Goal: Task Accomplishment & Management: Complete application form

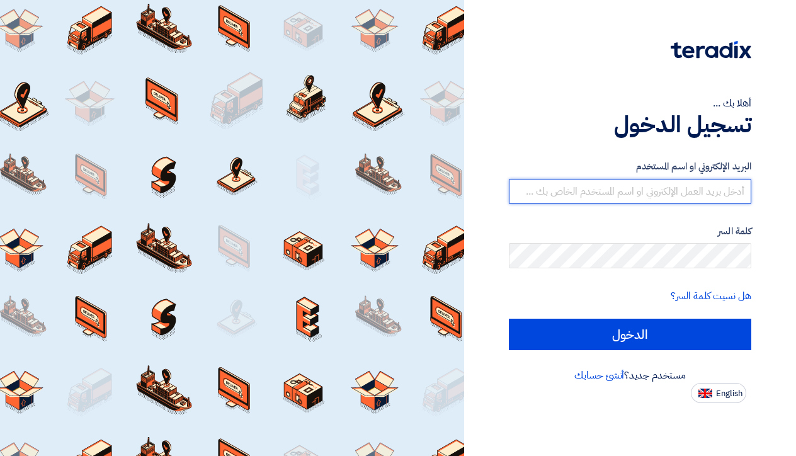
type input "[PERSON_NAME][EMAIL_ADDRESS][DOMAIN_NAME]"
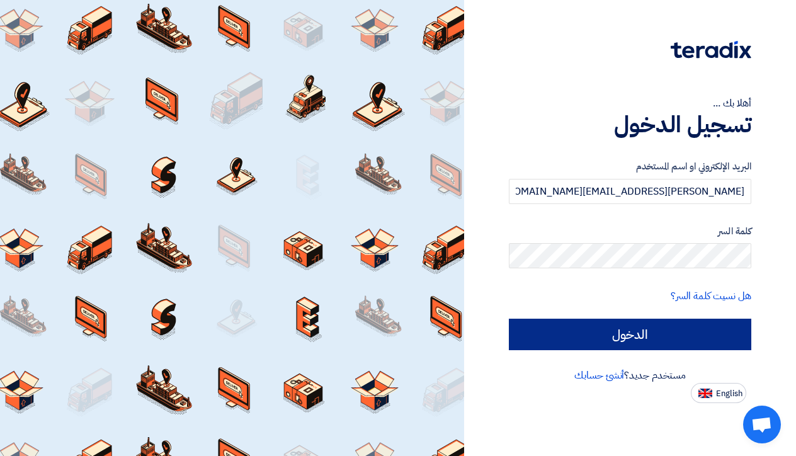
click at [610, 335] on input "الدخول" at bounding box center [630, 334] width 243 height 31
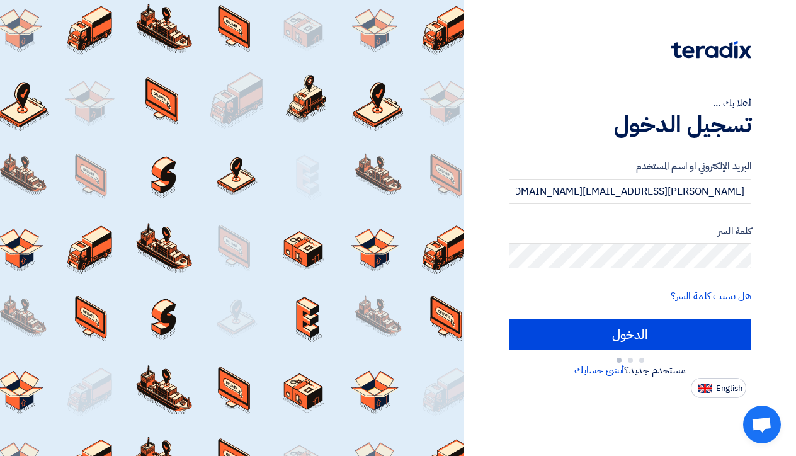
drag, startPoint x: 576, startPoint y: 70, endPoint x: 552, endPoint y: 39, distance: 39.1
click at [552, 39] on div "أهلا بك ... تسجيل الدخول البريد الإلكتروني او اسم [PERSON_NAME] [PERSON_NAME][E…" at bounding box center [630, 199] width 313 height 398
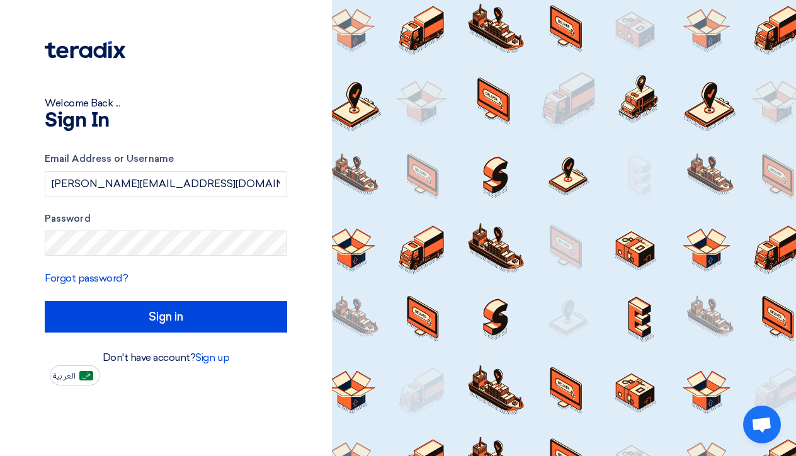
type input "Sign in"
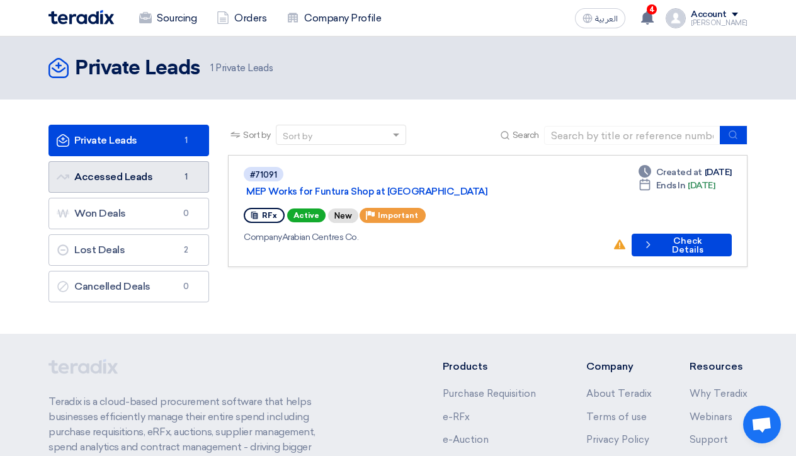
click at [123, 169] on link "Accessed Leads Accessed Leads 1" at bounding box center [129, 176] width 161 height 31
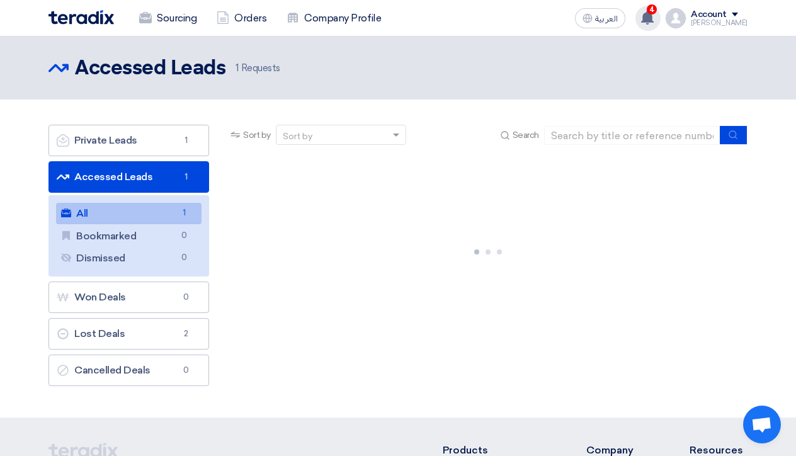
click at [654, 21] on use at bounding box center [647, 18] width 13 height 14
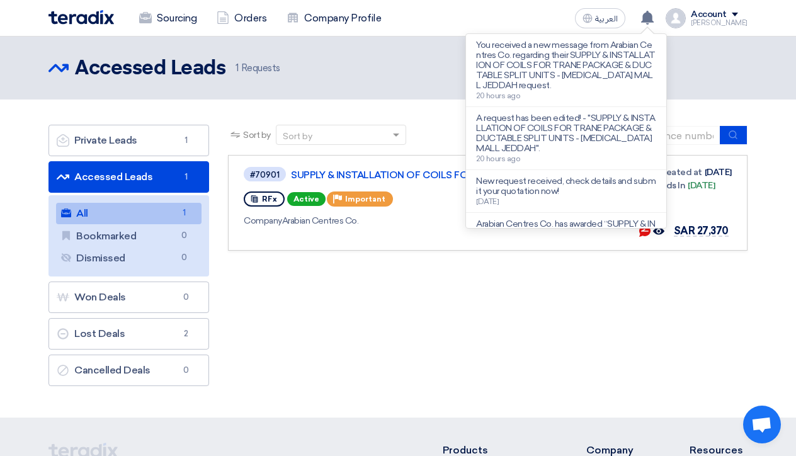
click at [506, 298] on div "Sort by Sort by Search Category Owner Type" at bounding box center [488, 259] width 539 height 268
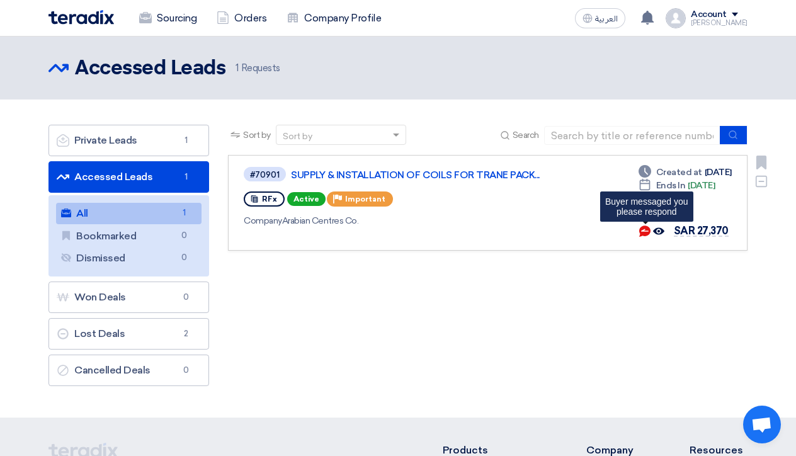
click at [646, 232] on use at bounding box center [644, 231] width 11 height 11
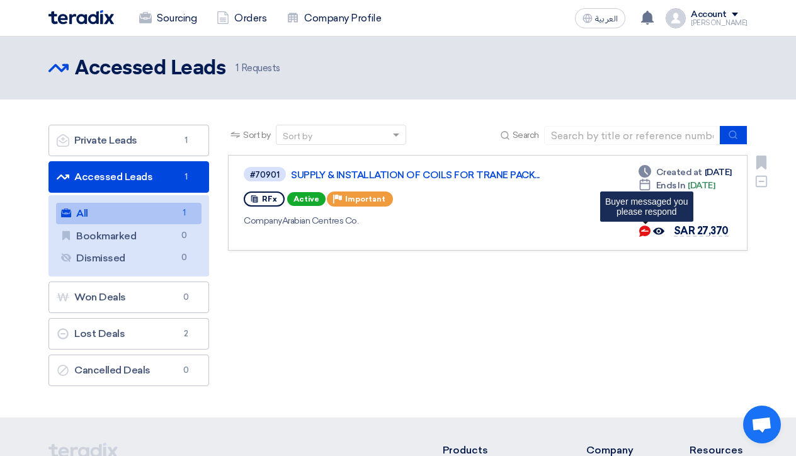
click at [646, 232] on use at bounding box center [644, 231] width 11 height 11
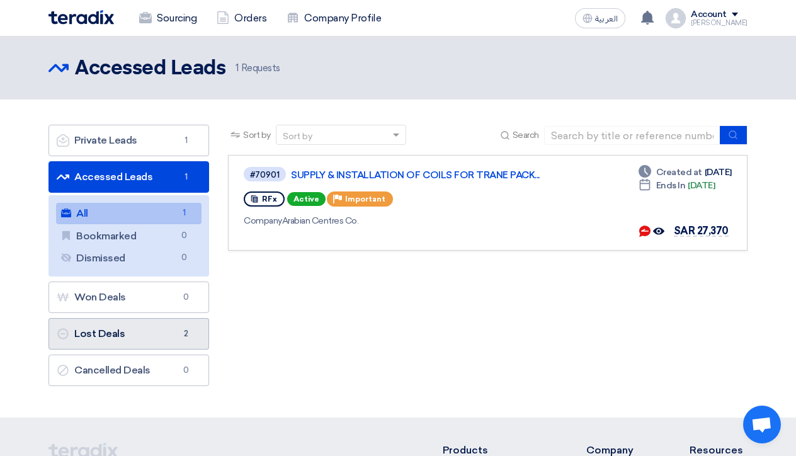
click at [179, 336] on span "2" at bounding box center [185, 334] width 15 height 13
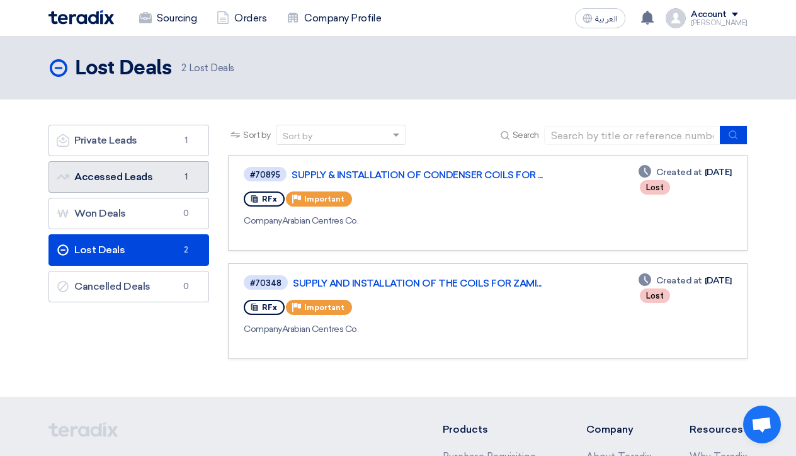
click at [125, 181] on link "Accessed Leads Accessed Leads 1" at bounding box center [129, 176] width 161 height 31
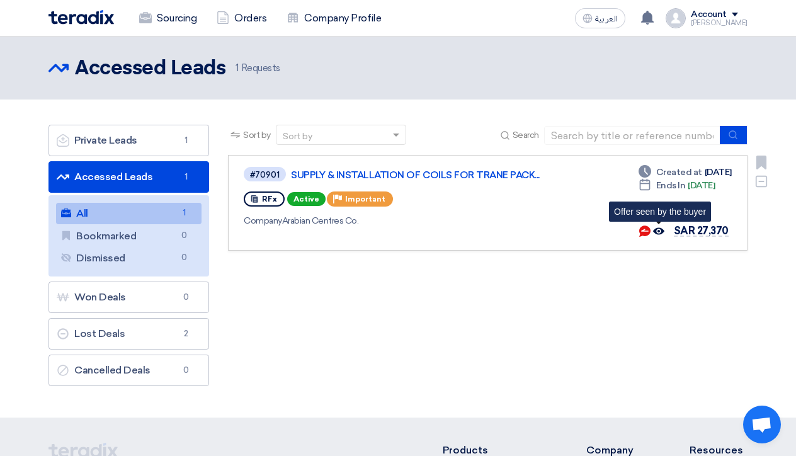
click at [665, 230] on use at bounding box center [658, 231] width 11 height 7
click at [660, 232] on icon "Offer seen by the buyer" at bounding box center [658, 231] width 11 height 11
click at [648, 231] on use at bounding box center [644, 231] width 11 height 11
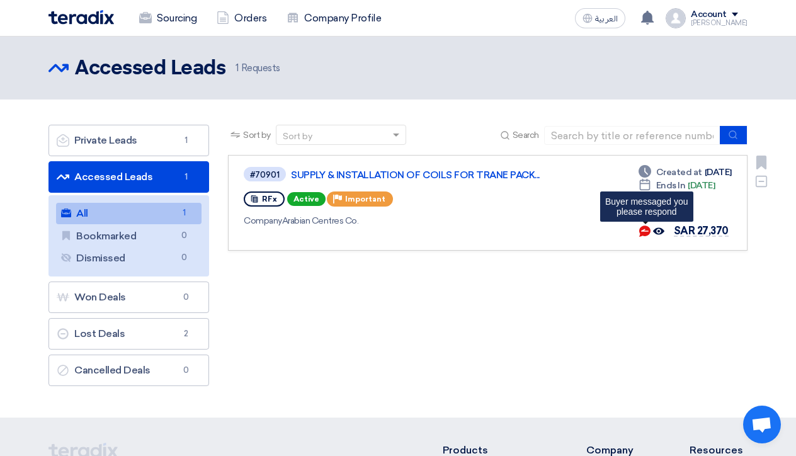
click at [648, 231] on use at bounding box center [644, 231] width 11 height 11
click at [526, 219] on div "Company Arabian Centres Co." at bounding box center [426, 220] width 365 height 13
click at [157, 178] on link "Accessed Leads Accessed Leads 1" at bounding box center [129, 176] width 161 height 31
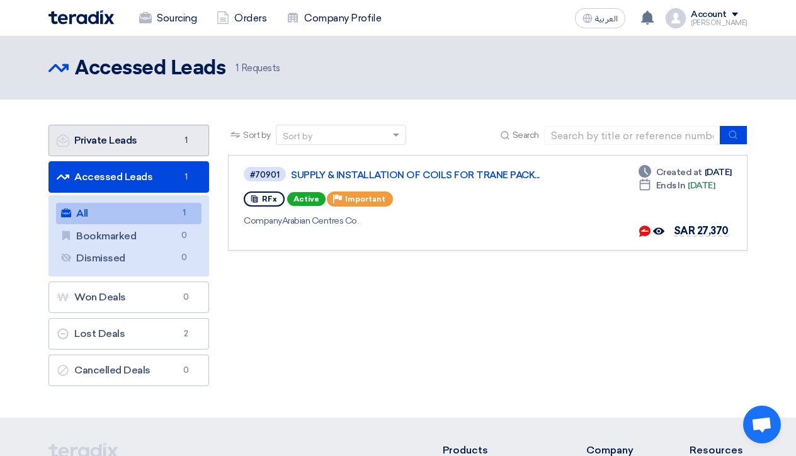
click at [154, 144] on link "Private Leads Private Leads 1" at bounding box center [129, 140] width 161 height 31
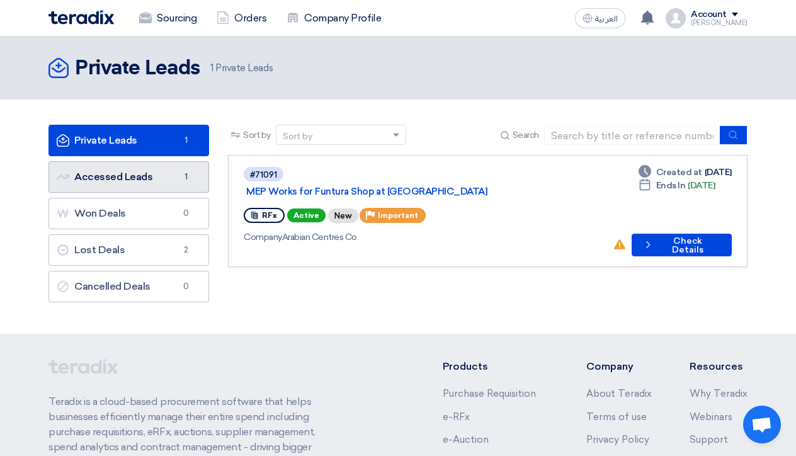
click at [154, 175] on link "Accessed Leads Accessed Leads 1" at bounding box center [129, 176] width 161 height 31
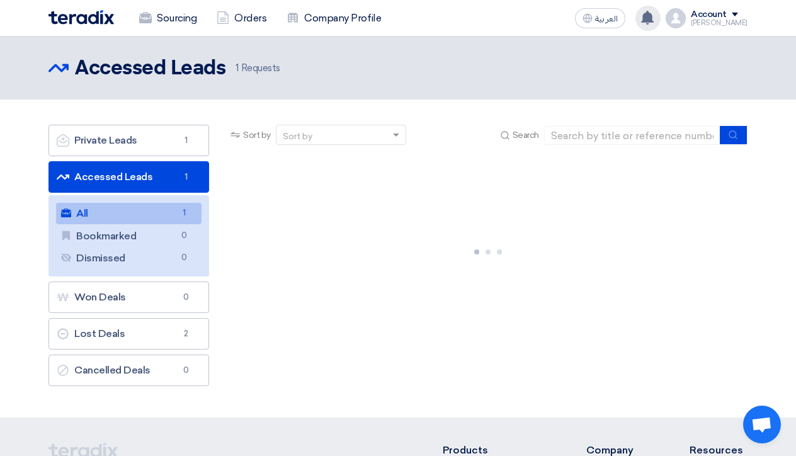
click at [654, 18] on use at bounding box center [647, 18] width 13 height 14
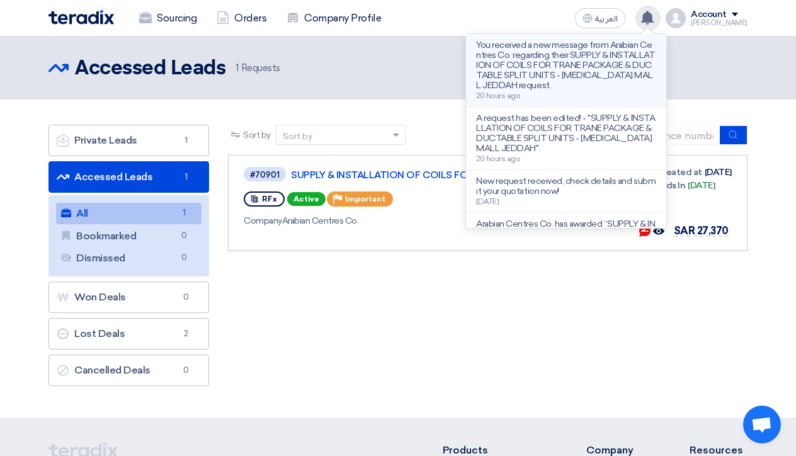
click at [579, 67] on p "You received a new message from Arabian Centres Co. regarding their SUPPLY & IN…" at bounding box center [566, 65] width 180 height 50
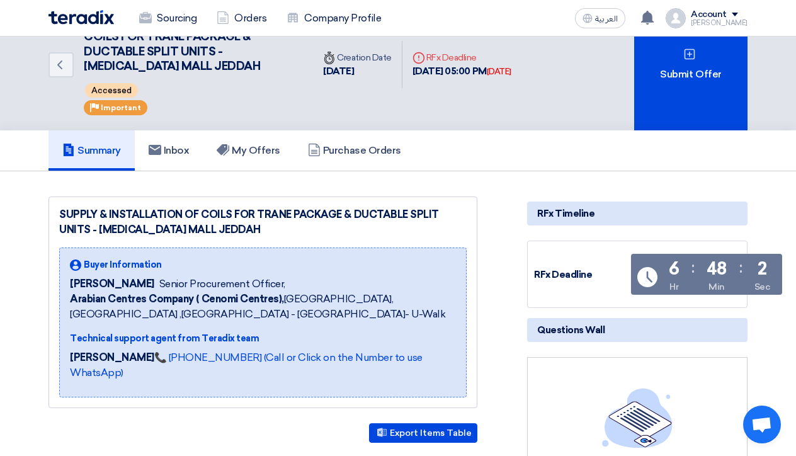
scroll to position [36, 0]
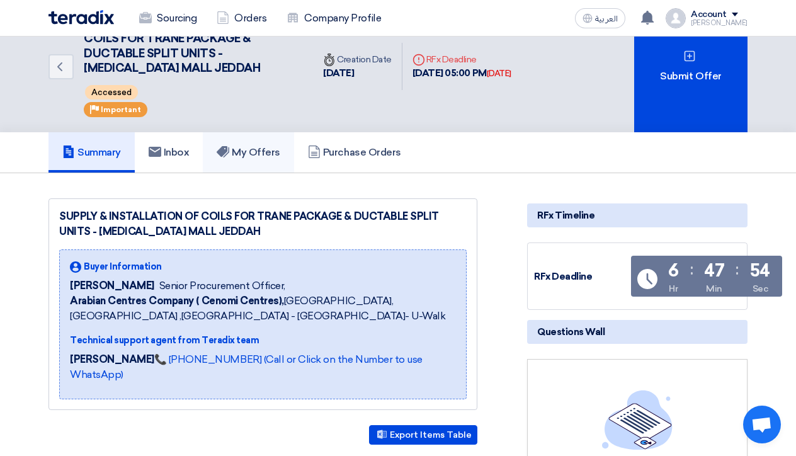
click at [229, 148] on icon at bounding box center [223, 152] width 13 height 13
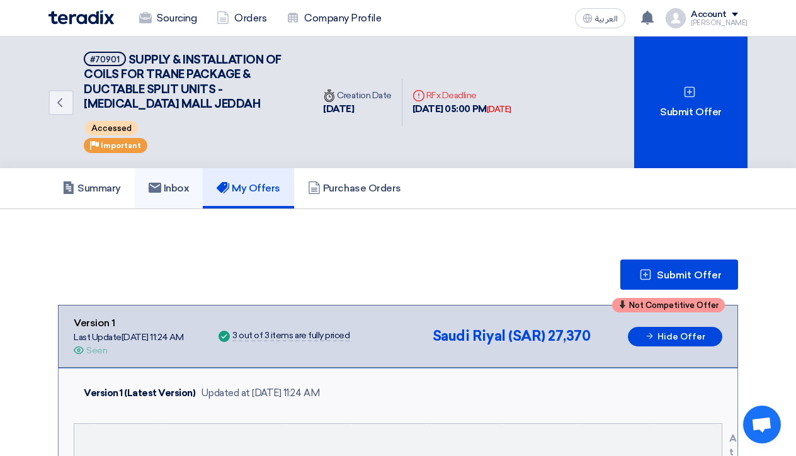
click at [198, 207] on link "Inbox" at bounding box center [169, 188] width 69 height 40
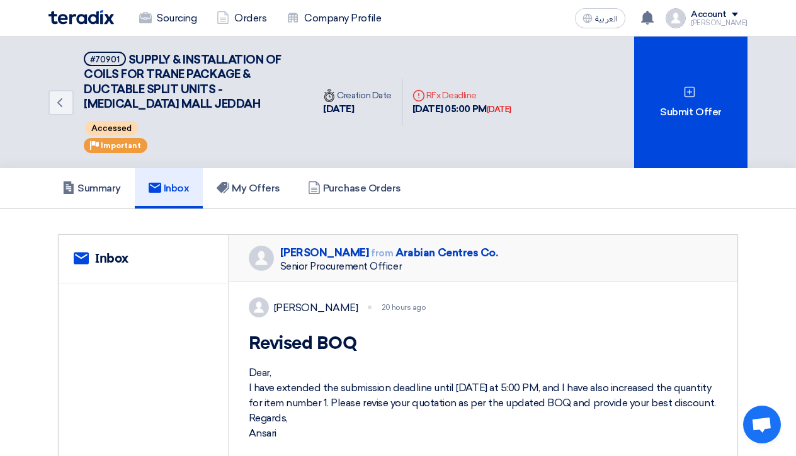
click at [544, 263] on div "Mohammad from Arabian Centres Co. Senior Procurement Officer" at bounding box center [484, 258] width 510 height 47
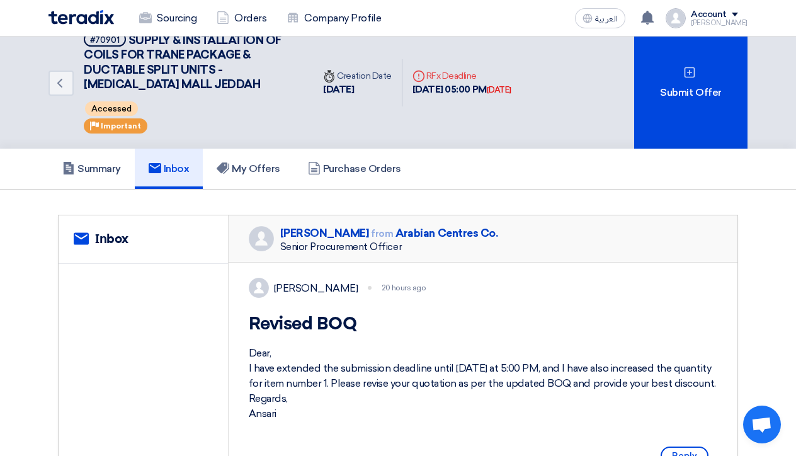
scroll to position [19, 0]
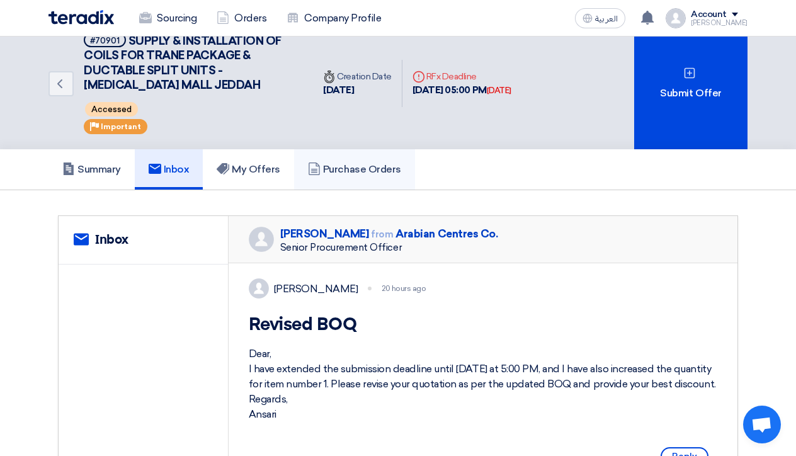
click at [348, 164] on h5 "Purchase Orders" at bounding box center [354, 169] width 93 height 13
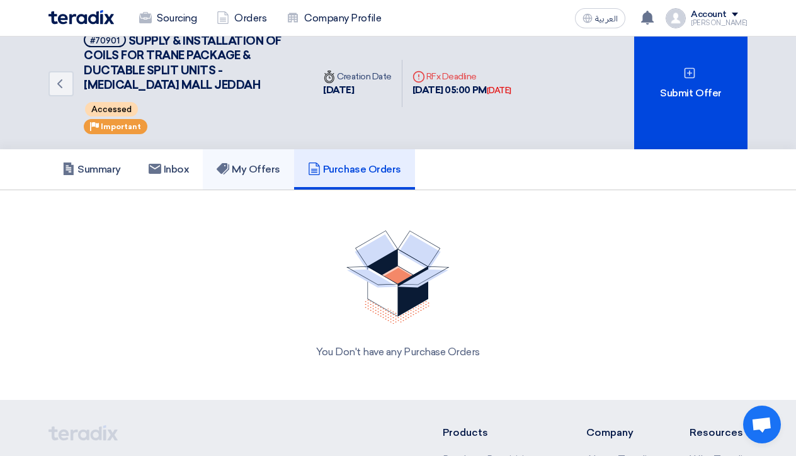
click at [248, 164] on h5 "My Offers" at bounding box center [249, 169] width 64 height 13
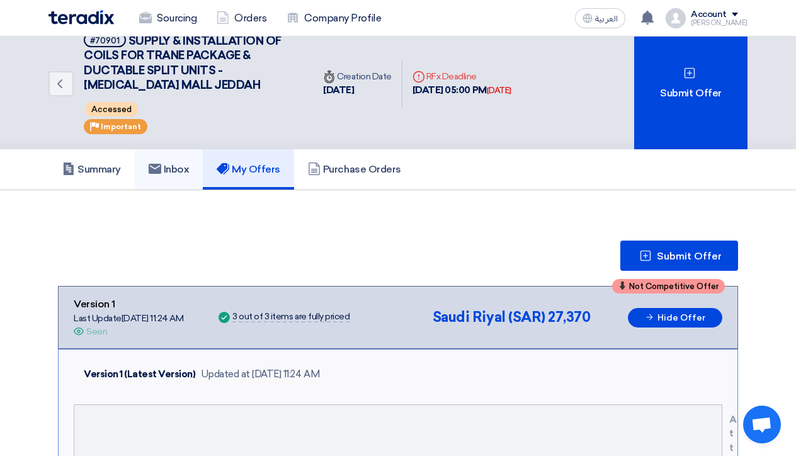
click at [174, 168] on h5 "Inbox" at bounding box center [169, 169] width 41 height 13
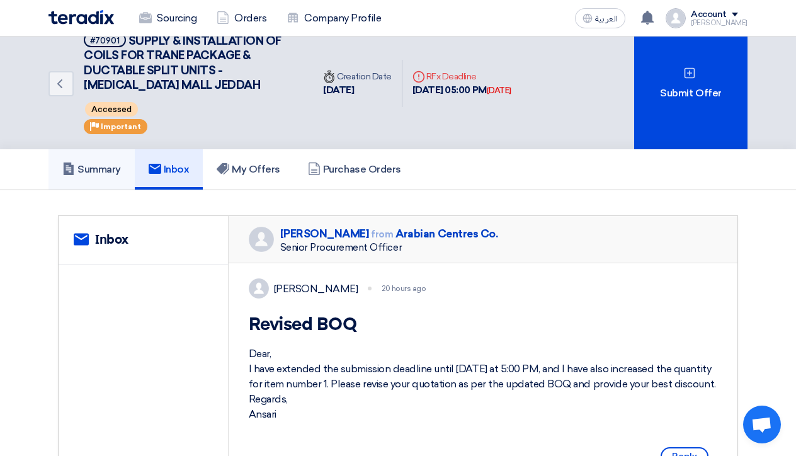
click at [112, 169] on h5 "Summary" at bounding box center [91, 169] width 59 height 13
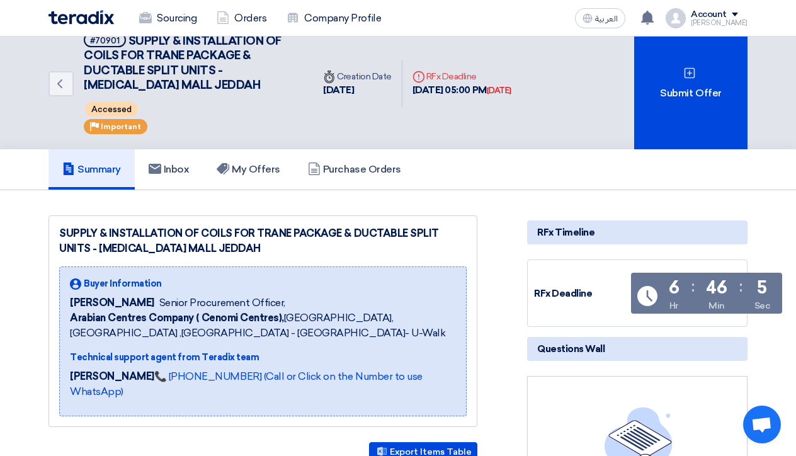
click at [287, 256] on div "SUPPLY & INSTALLATION OF COILS FOR TRANE PACKAGE & DUCTABLE SPLIT UNITS - YASMI…" at bounding box center [263, 321] width 429 height 212
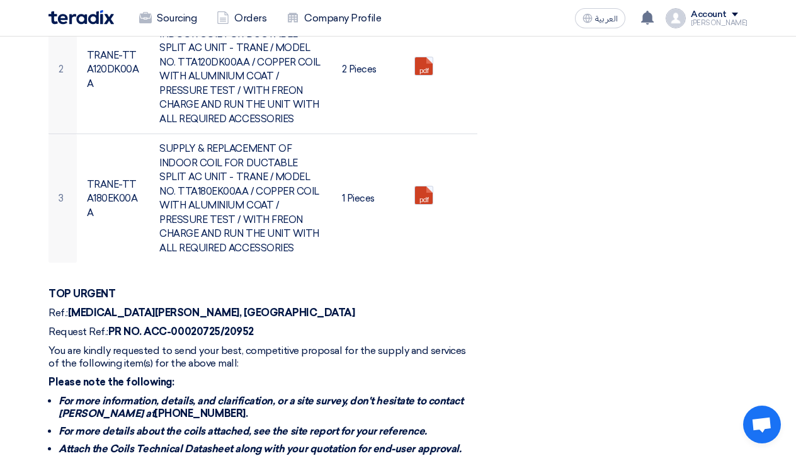
scroll to position [664, 0]
click at [663, 121] on div "RFx Timeline RFx Deadline Time Remaining 6 Hr : 39 Min : 40 Sec Questions Wall …" at bounding box center [637, 116] width 239 height 1092
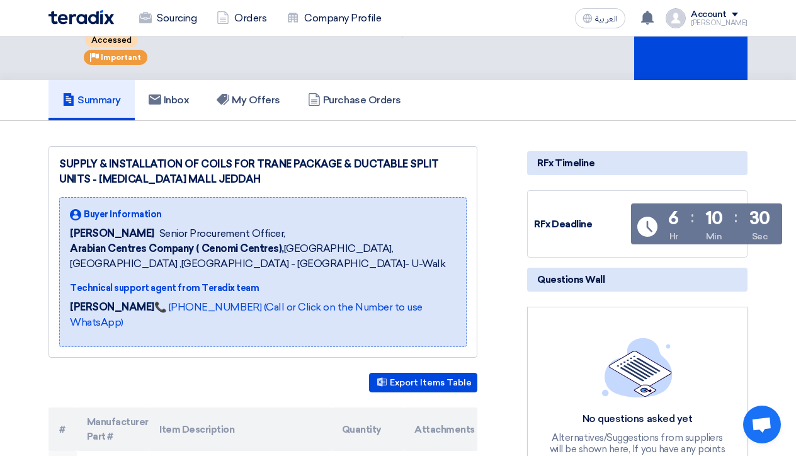
scroll to position [74, 0]
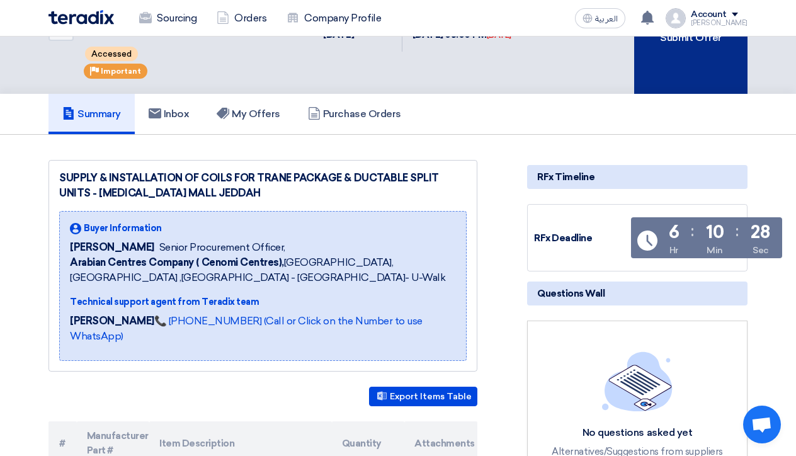
click at [689, 71] on div "Submit Offer" at bounding box center [690, 28] width 113 height 132
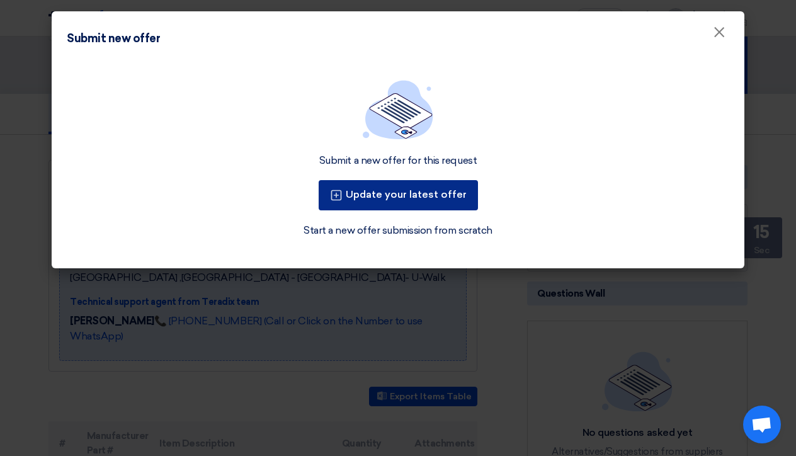
click at [389, 201] on button "Update your latest offer" at bounding box center [398, 195] width 159 height 30
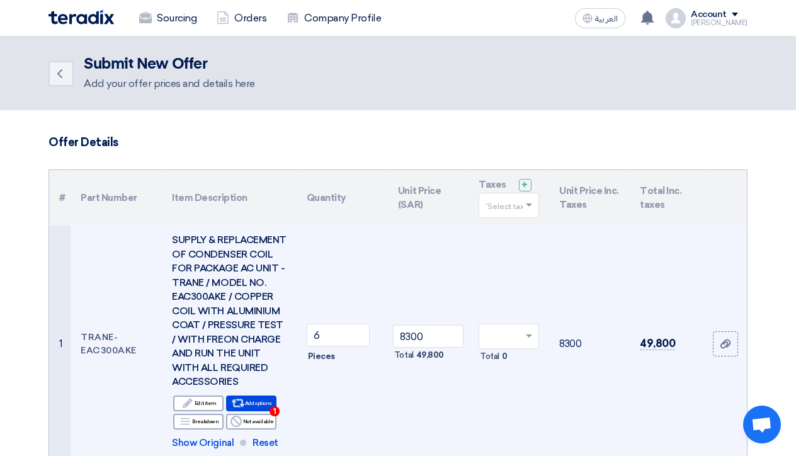
click at [522, 392] on td "Total 0" at bounding box center [509, 344] width 81 height 237
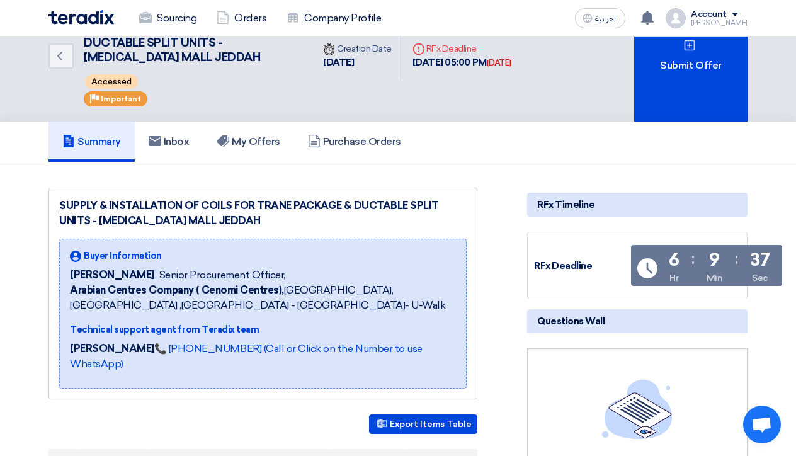
scroll to position [36, 0]
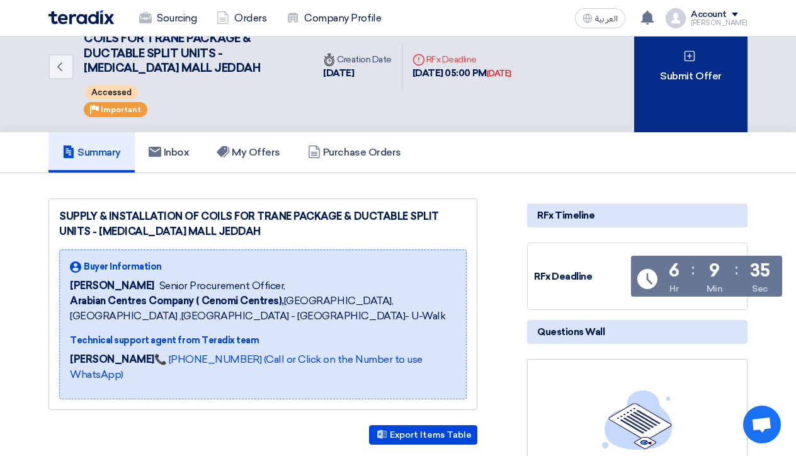
click at [717, 88] on div "Submit Offer" at bounding box center [690, 67] width 113 height 132
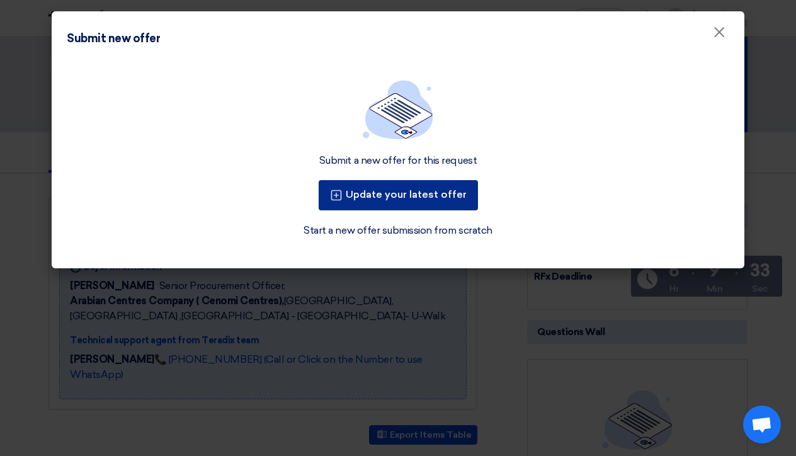
click at [389, 193] on button "Update your latest offer" at bounding box center [398, 195] width 159 height 30
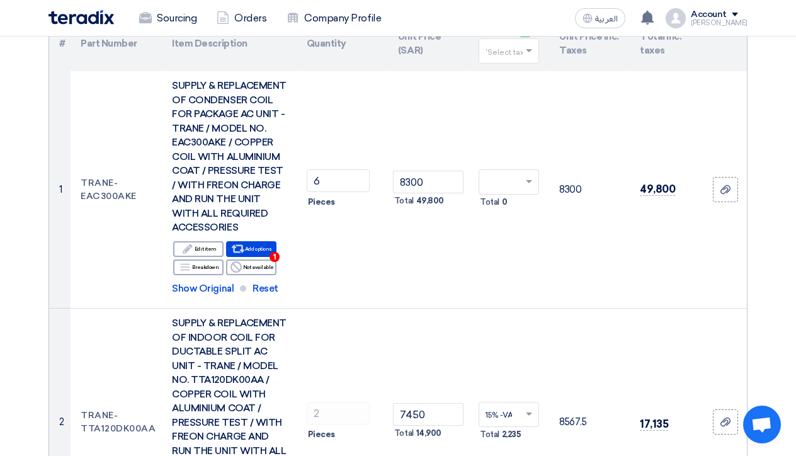
scroll to position [156, 0]
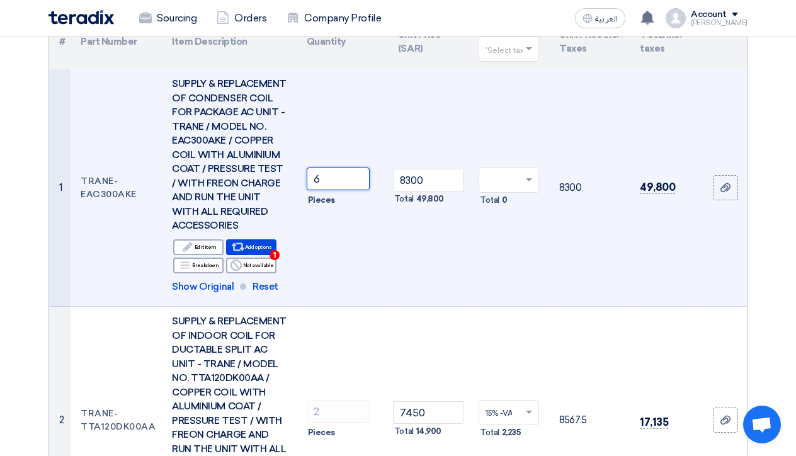
click at [320, 183] on input "6" at bounding box center [338, 179] width 63 height 23
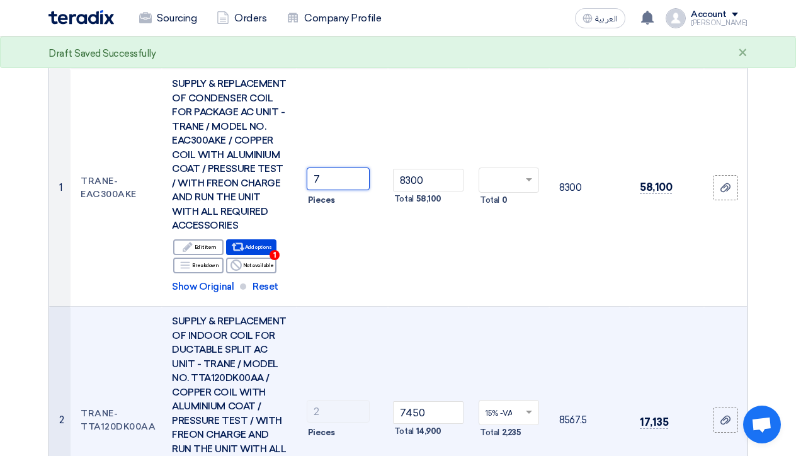
type input "7"
click at [496, 343] on td "15% -VAT × Total 2,235" at bounding box center [509, 420] width 81 height 227
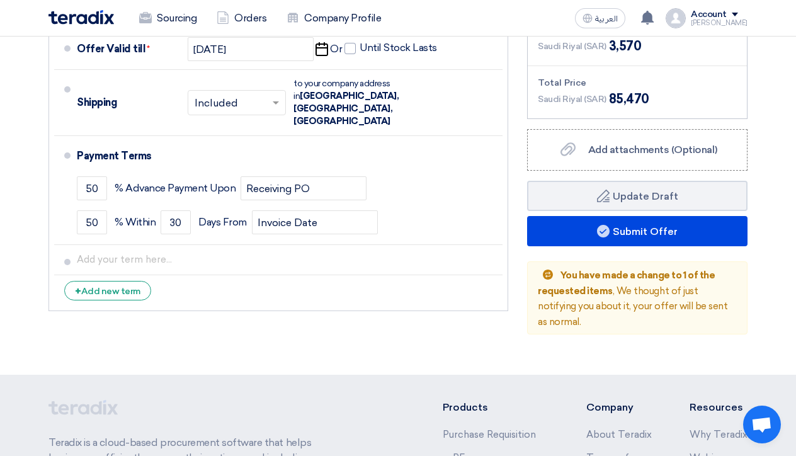
scroll to position [1109, 0]
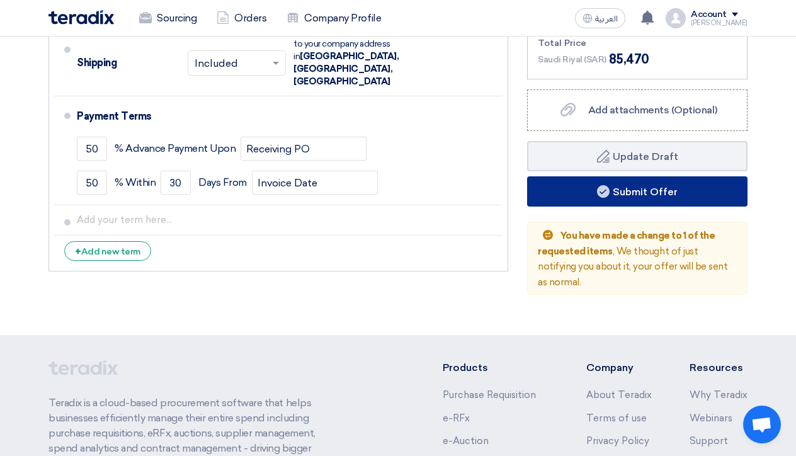
click at [694, 207] on button "Submit Offer" at bounding box center [637, 191] width 220 height 30
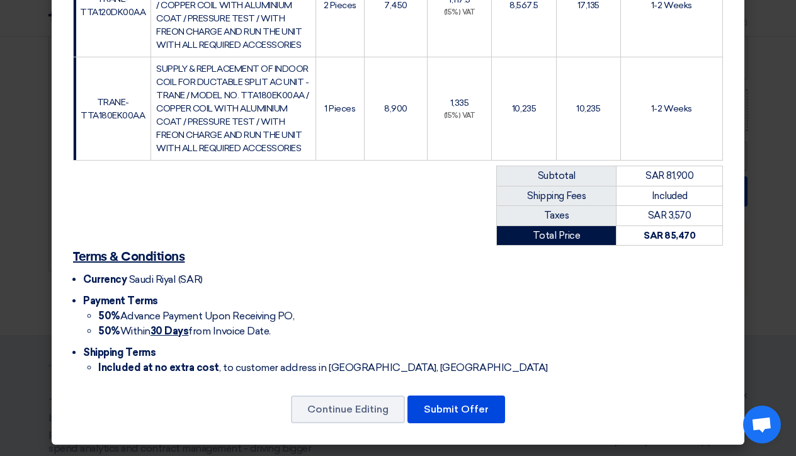
scroll to position [442, 0]
click at [460, 413] on button "Submit Offer" at bounding box center [457, 410] width 98 height 28
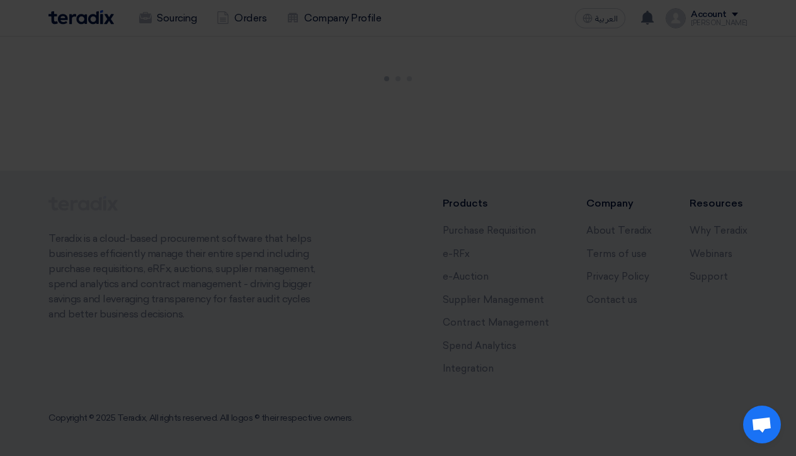
scroll to position [52, 0]
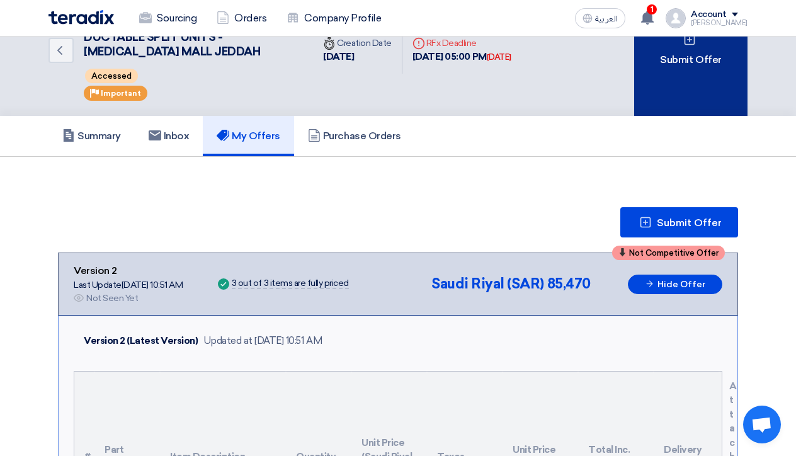
click at [693, 108] on div "Submit Offer" at bounding box center [690, 50] width 113 height 132
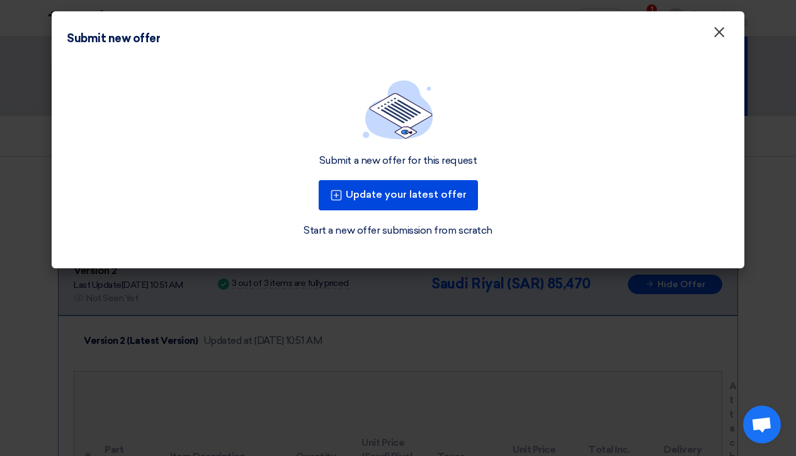
click at [718, 35] on span "×" at bounding box center [719, 35] width 13 height 25
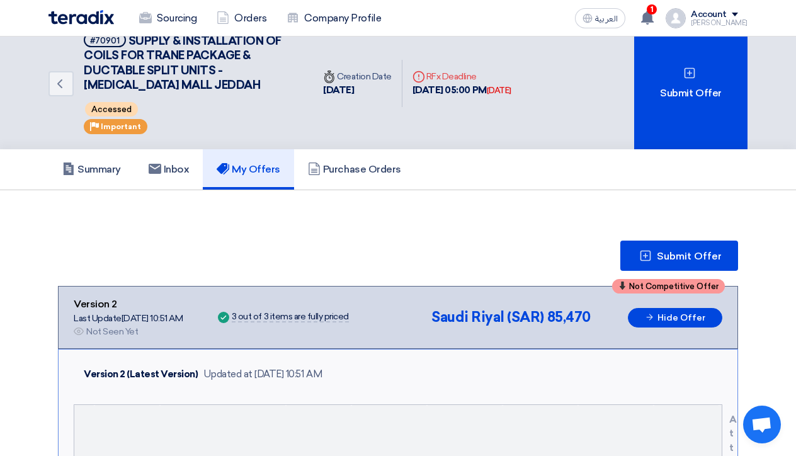
scroll to position [12, 0]
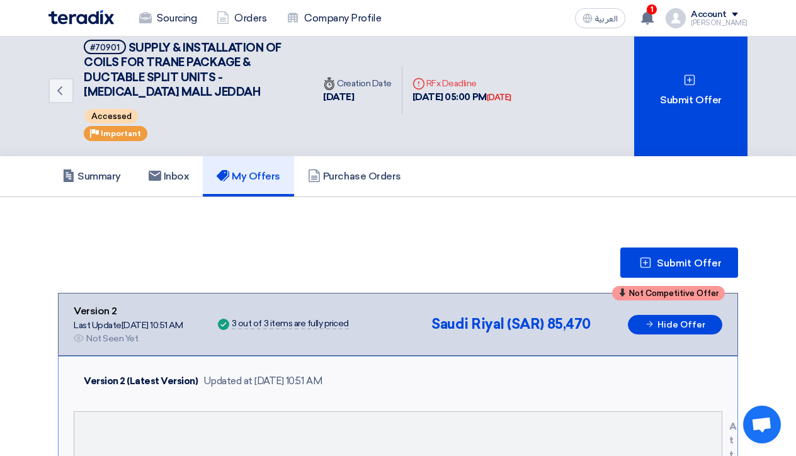
click at [656, 30] on app-header-notification-menu "1 Your offer for "SUPPLY & INSTALLATION OF COILS FOR TRANE PACKAGE & DUCTABLE S…" at bounding box center [648, 18] width 35 height 25
click at [654, 22] on use at bounding box center [647, 18] width 13 height 14
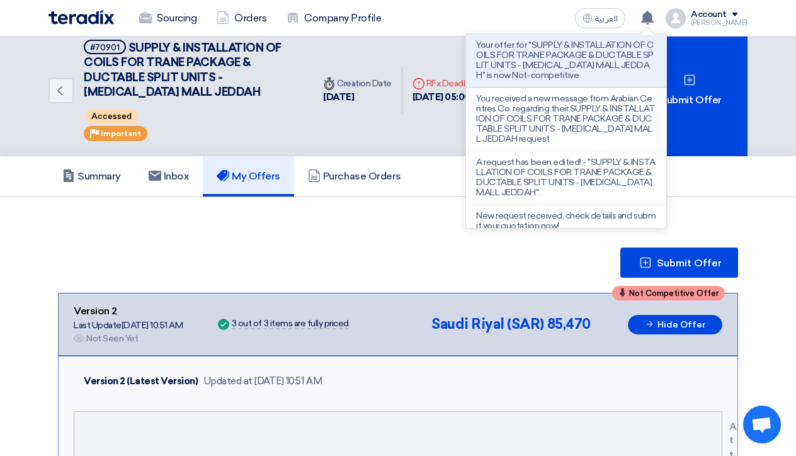
click at [562, 260] on div "Submit Offer" at bounding box center [398, 263] width 680 height 30
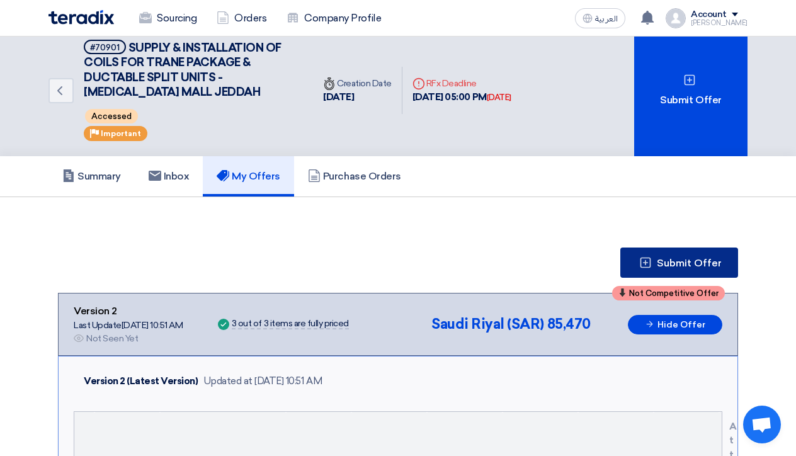
click at [658, 263] on button "Submit Offer" at bounding box center [680, 263] width 118 height 30
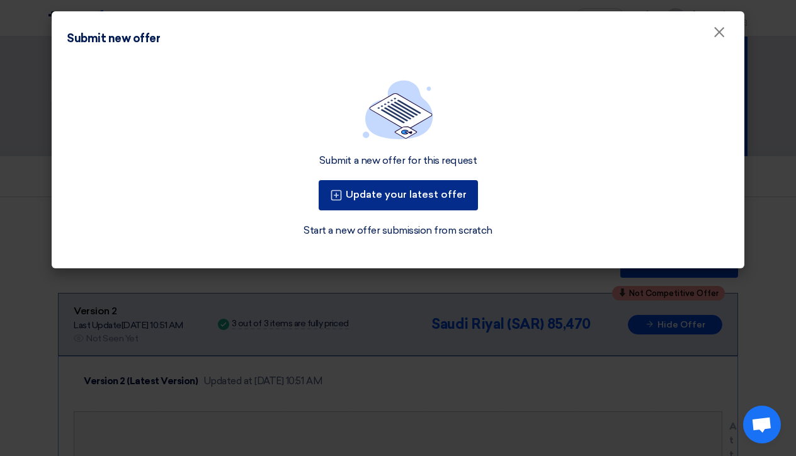
click at [452, 201] on button "Update your latest offer" at bounding box center [398, 195] width 159 height 30
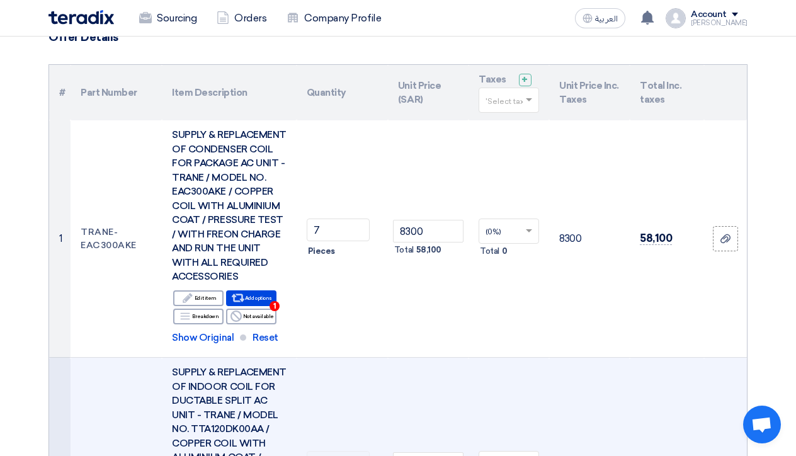
scroll to position [103, 0]
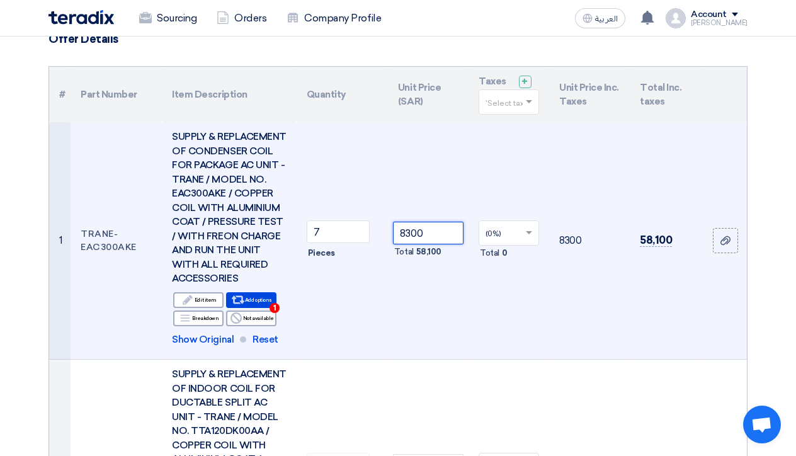
click at [413, 238] on input "8300" at bounding box center [428, 233] width 71 height 23
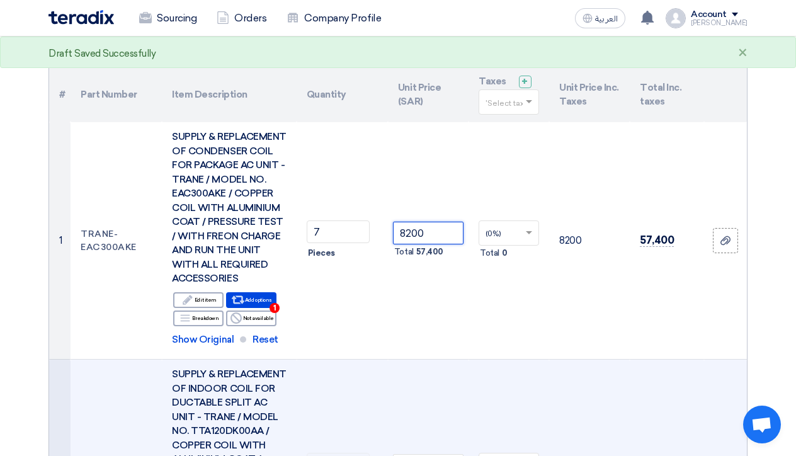
type input "8200"
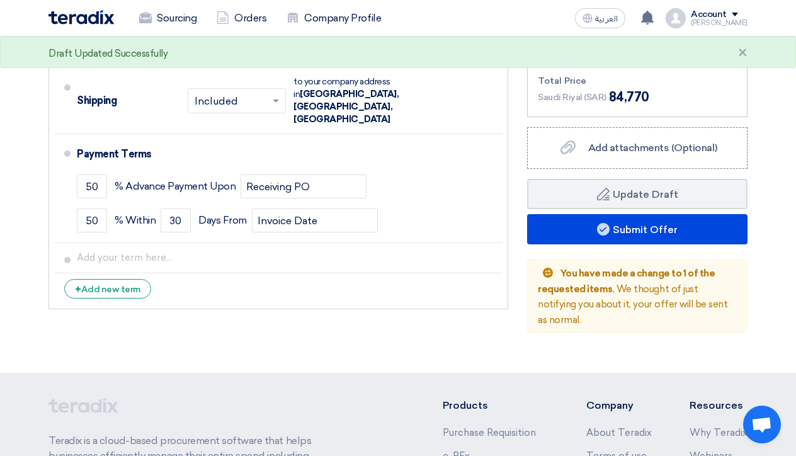
scroll to position [1068, 0]
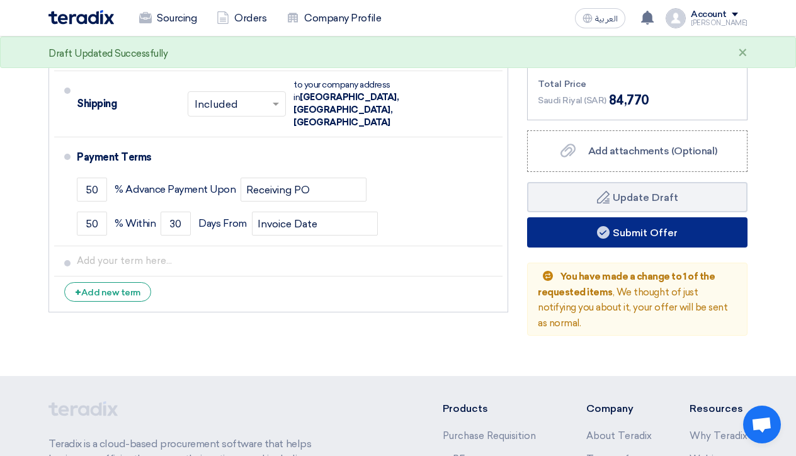
click at [695, 248] on button "Submit Offer" at bounding box center [637, 232] width 220 height 30
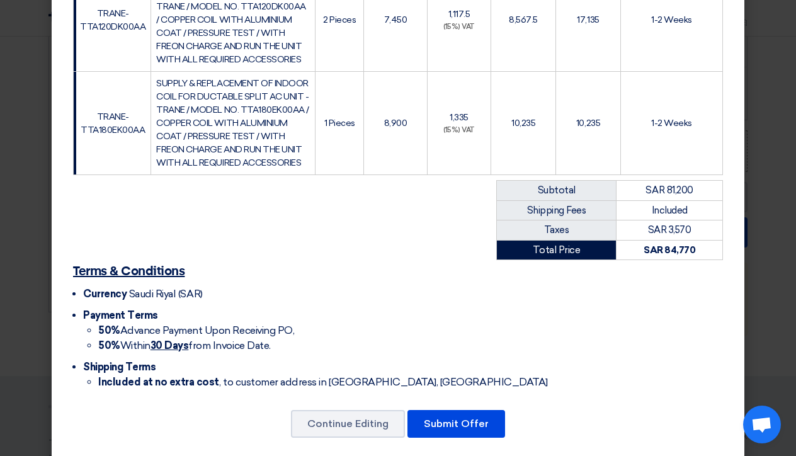
scroll to position [444, 0]
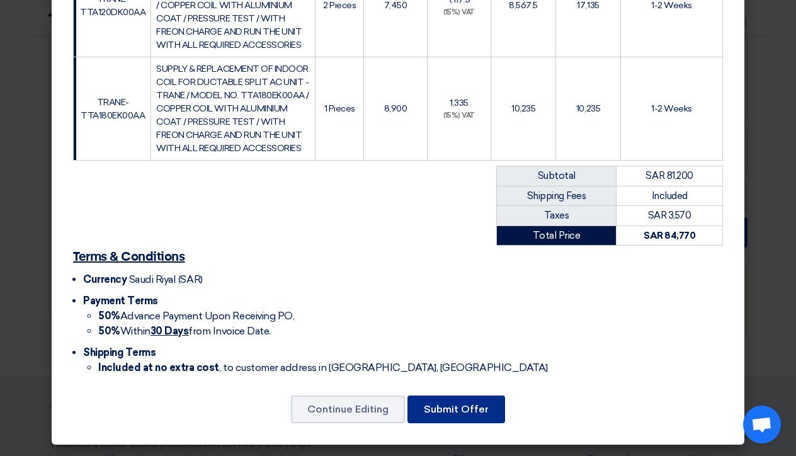
click at [439, 410] on button "Submit Offer" at bounding box center [457, 410] width 98 height 28
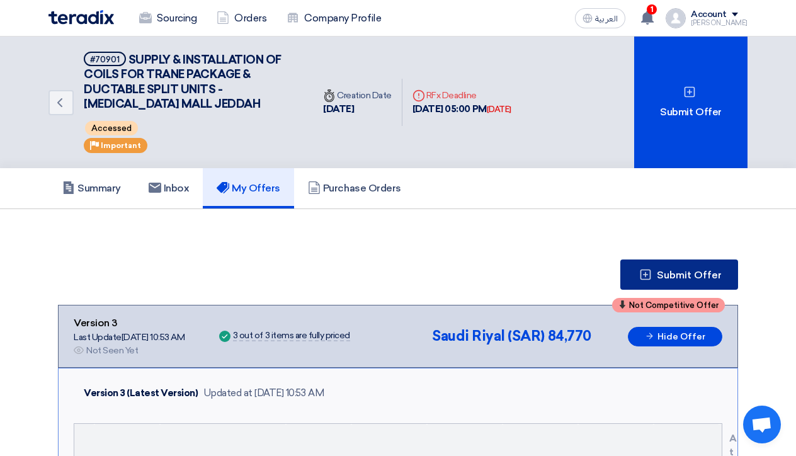
click at [669, 285] on button "Submit Offer" at bounding box center [680, 275] width 118 height 30
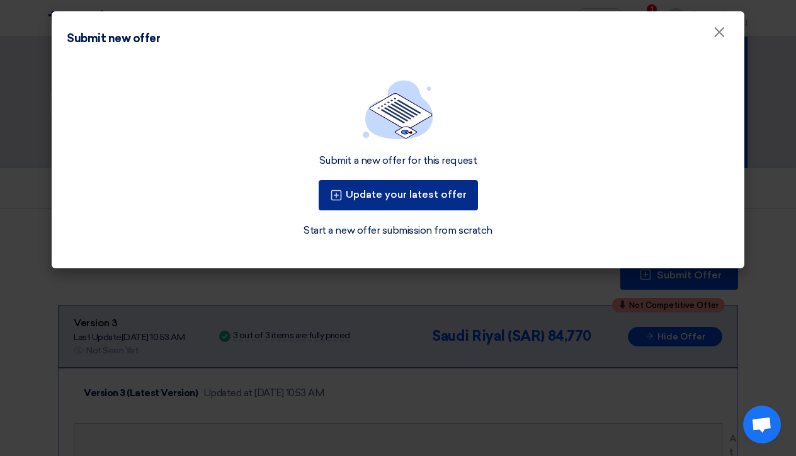
click at [418, 195] on button "Update your latest offer" at bounding box center [398, 195] width 159 height 30
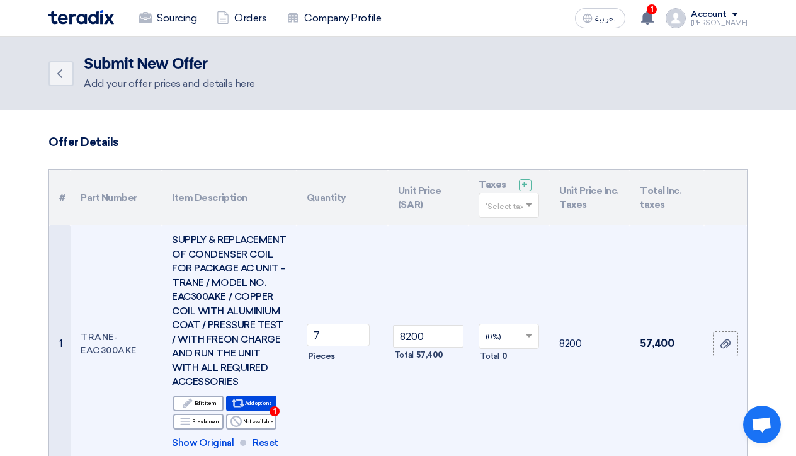
click at [408, 268] on td "8200 Total 57,400" at bounding box center [428, 344] width 81 height 237
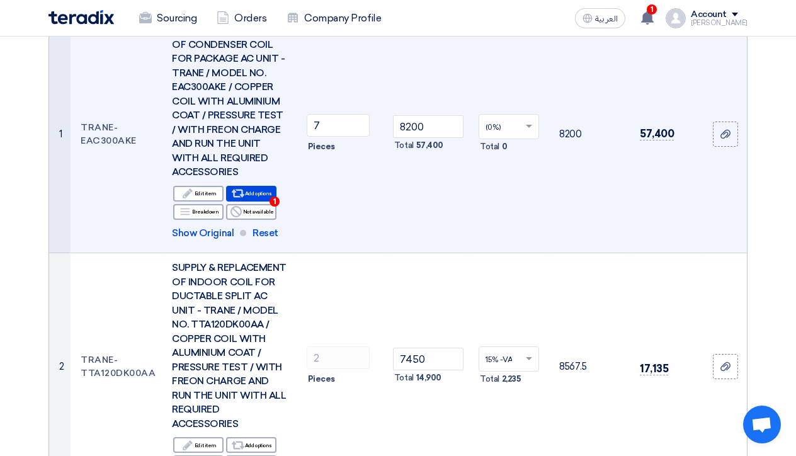
scroll to position [220, 0]
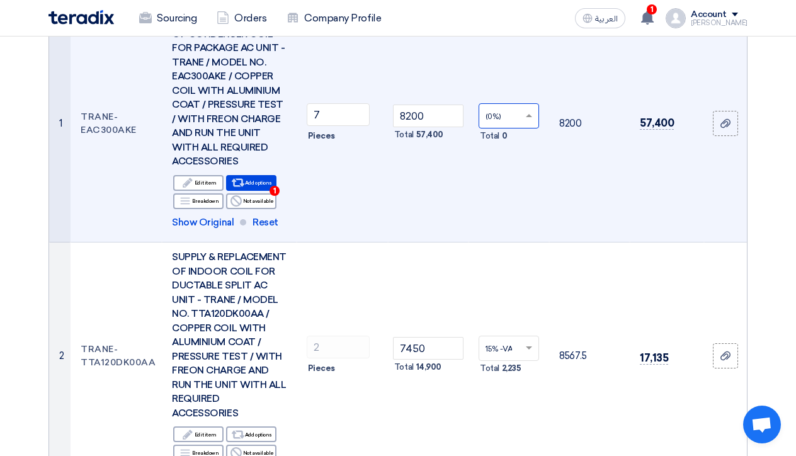
click at [529, 122] on span at bounding box center [531, 115] width 16 height 11
click at [520, 148] on div "15% -VAT" at bounding box center [508, 139] width 59 height 21
click at [487, 183] on td "15% -VAT × Total 8,610" at bounding box center [509, 123] width 81 height 237
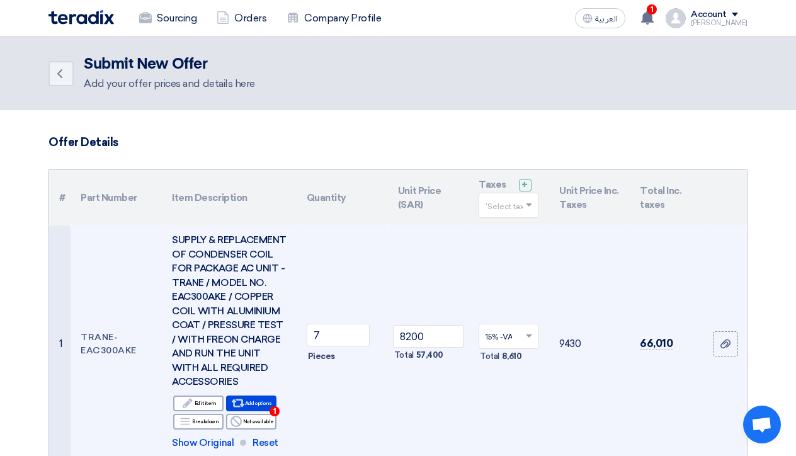
scroll to position [0, 0]
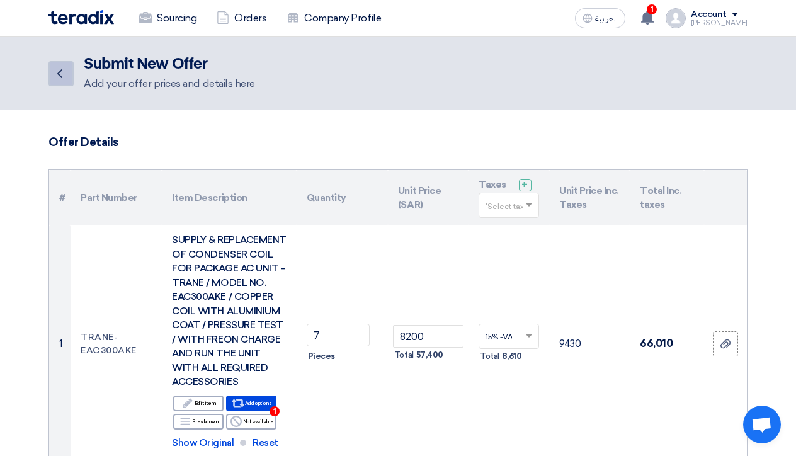
click at [63, 72] on icon "Back" at bounding box center [59, 73] width 15 height 15
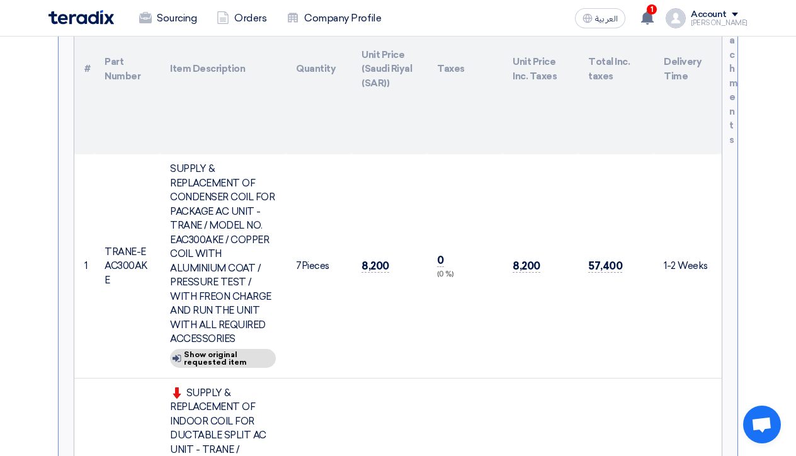
scroll to position [440, 0]
click at [200, 351] on div "Show details Show original requested item" at bounding box center [223, 359] width 106 height 19
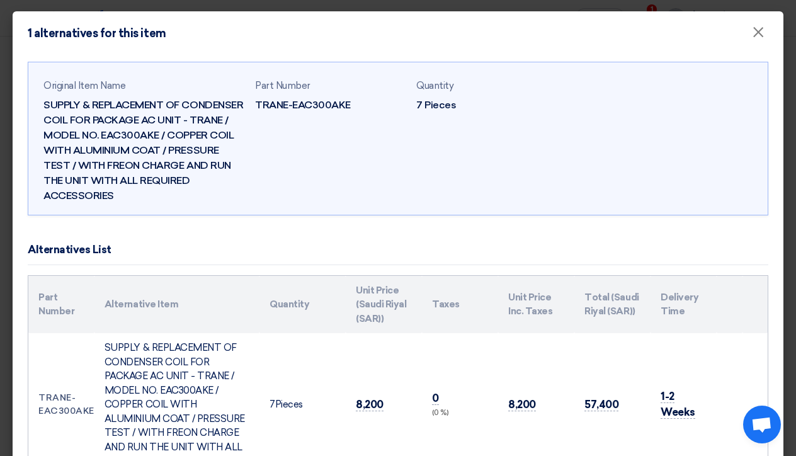
click at [294, 369] on td "7 Pieces" at bounding box center [303, 404] width 86 height 143
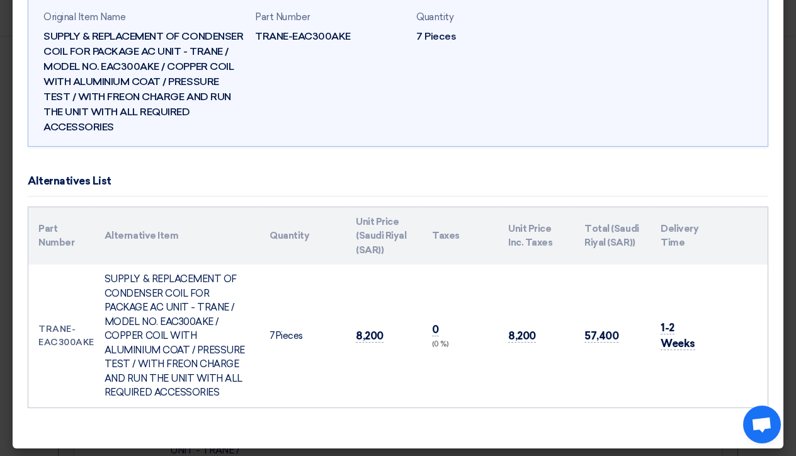
scroll to position [67, 0]
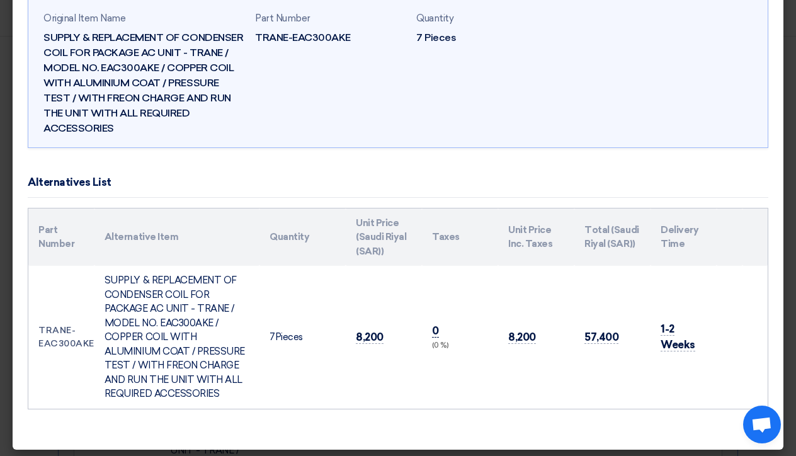
click at [435, 328] on span "0" at bounding box center [435, 330] width 7 height 13
click at [443, 330] on td "0 (0 %)" at bounding box center [460, 337] width 76 height 143
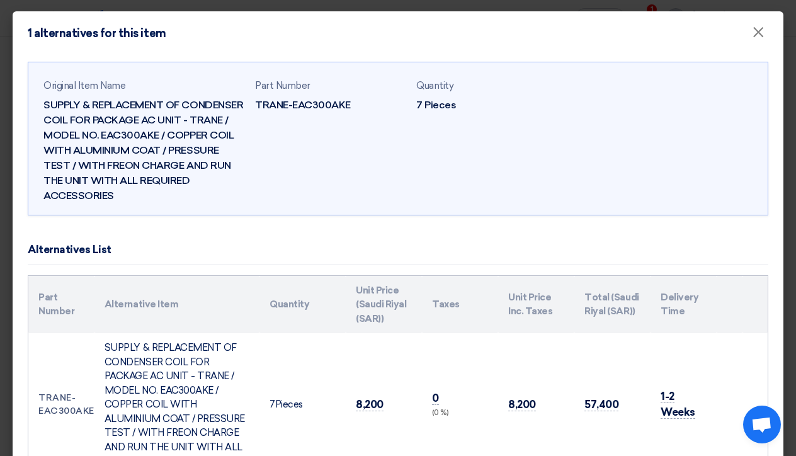
scroll to position [0, 0]
click at [763, 31] on span "×" at bounding box center [758, 35] width 13 height 25
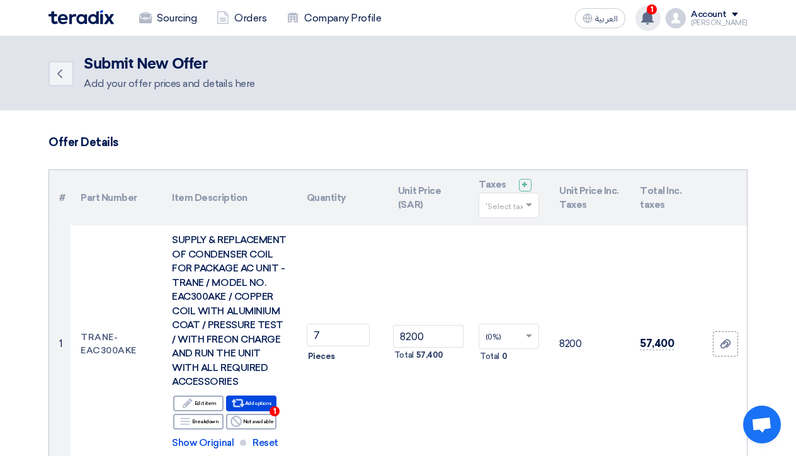
click at [654, 14] on use at bounding box center [647, 18] width 13 height 14
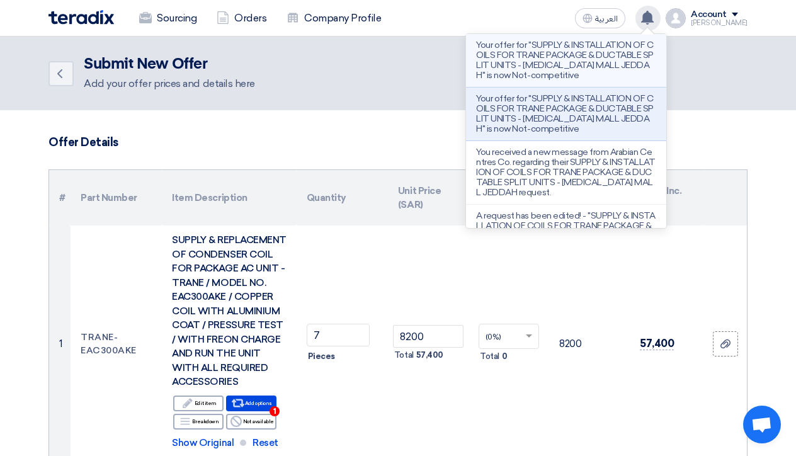
click at [593, 58] on p "Your offer for "SUPPLY & INSTALLATION OF COILS FOR TRANE PACKAGE & DUCTABLE SPL…" at bounding box center [566, 60] width 180 height 40
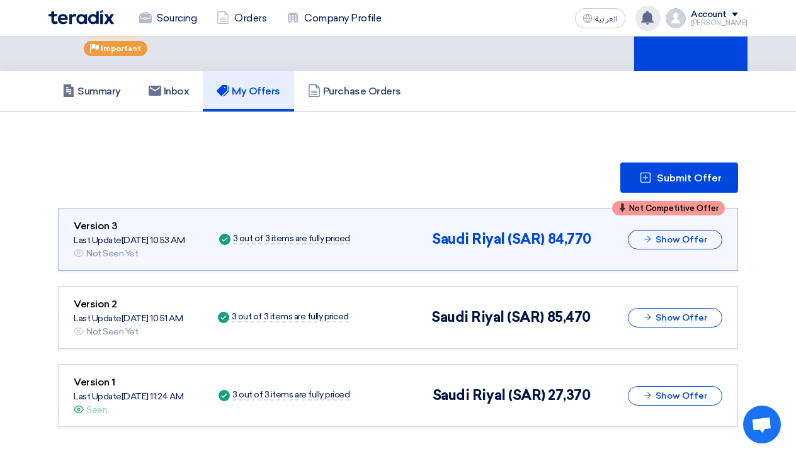
scroll to position [108, 0]
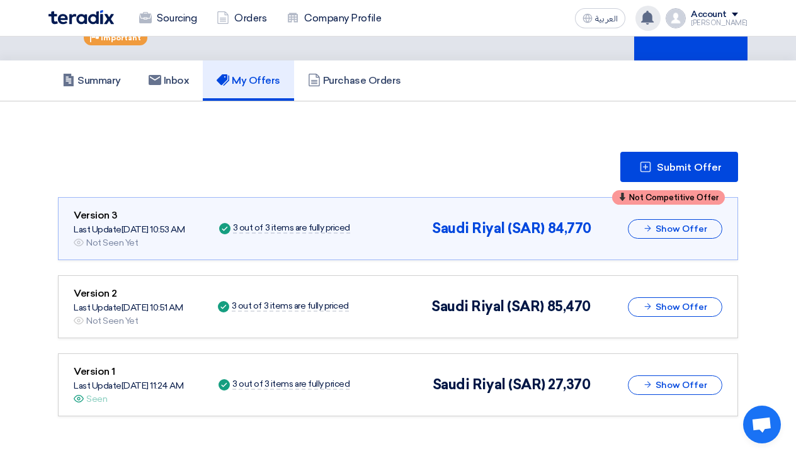
click at [494, 386] on span "Saudi Riyal (SAR)" at bounding box center [489, 384] width 113 height 17
click at [643, 387] on icon at bounding box center [647, 384] width 9 height 9
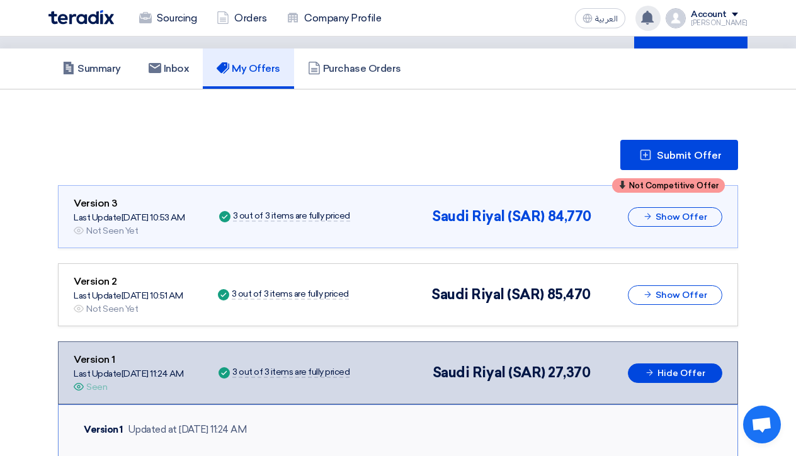
scroll to position [118, 0]
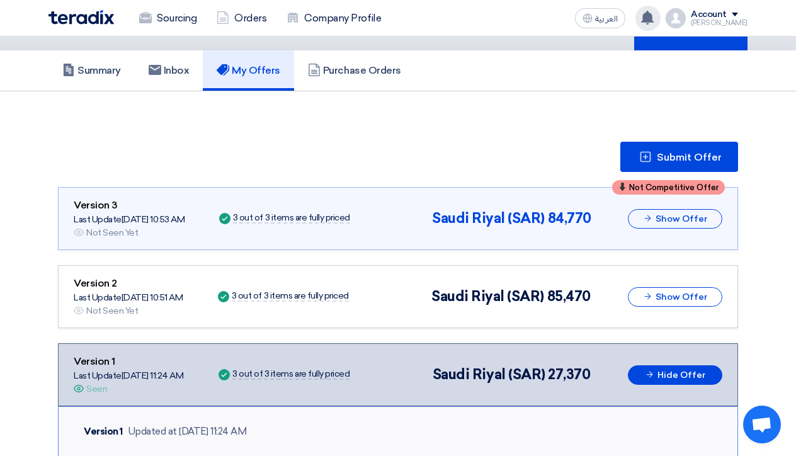
click at [539, 376] on span "Saudi Riyal (SAR)" at bounding box center [489, 374] width 113 height 17
click at [590, 291] on span "85,470" at bounding box center [568, 296] width 43 height 17
click at [703, 159] on span "Submit Offer" at bounding box center [689, 157] width 65 height 10
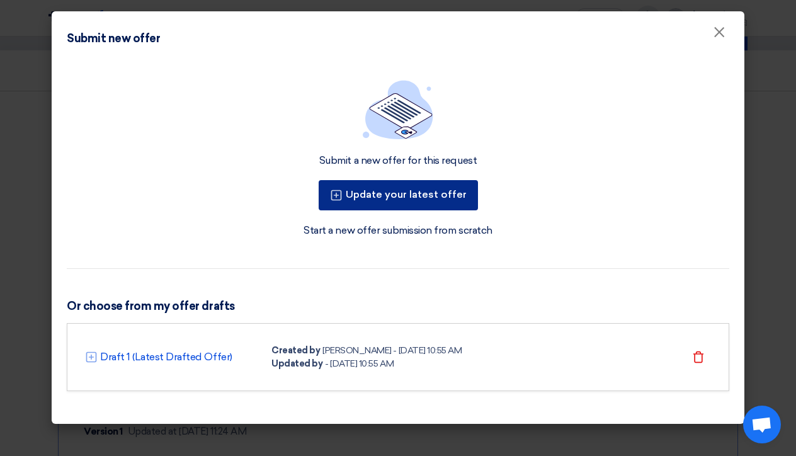
click at [401, 200] on button "Update your latest offer" at bounding box center [398, 195] width 159 height 30
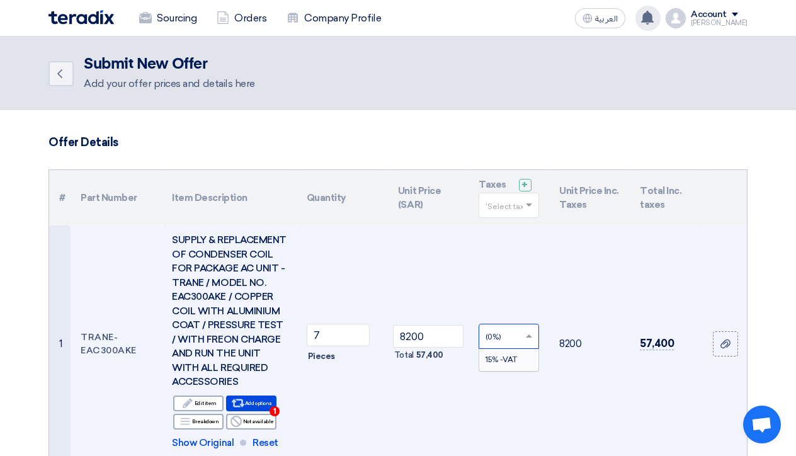
click at [524, 342] on span at bounding box center [531, 336] width 16 height 11
click at [513, 364] on span "15% -VAT" at bounding box center [501, 359] width 31 height 9
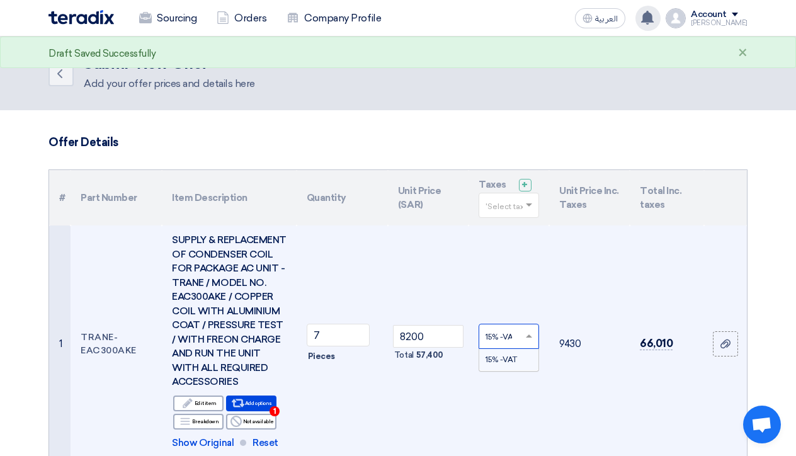
click at [472, 407] on td "15% -VAT × 15% -VAT Total" at bounding box center [509, 344] width 81 height 237
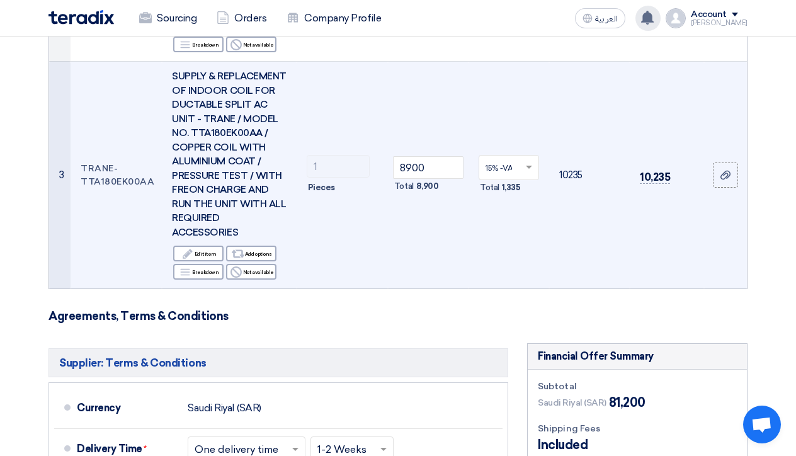
scroll to position [632, 0]
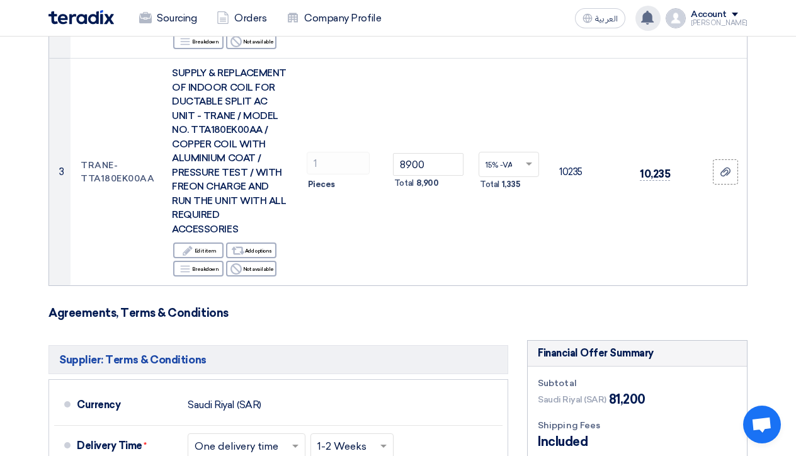
click at [534, 329] on form "Offer Details # Part Number Item Description Quantity Unit Price (SAR) Taxes + …" at bounding box center [398, 138] width 699 height 1269
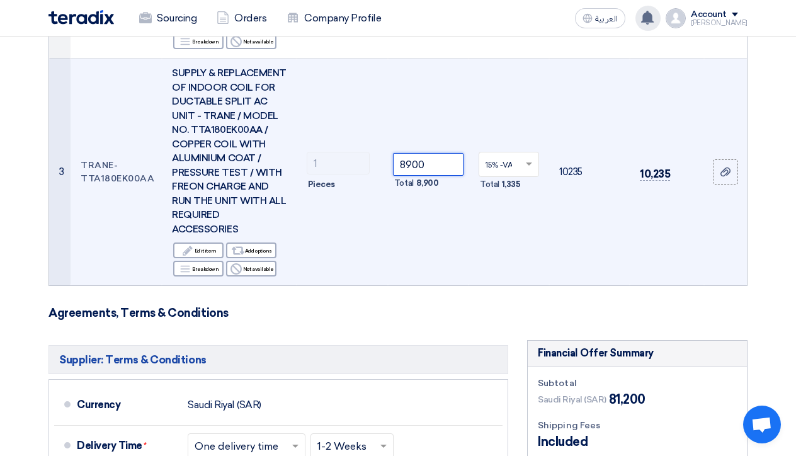
click at [408, 176] on input "8900" at bounding box center [428, 164] width 71 height 23
click at [411, 176] on input "8900" at bounding box center [428, 164] width 71 height 23
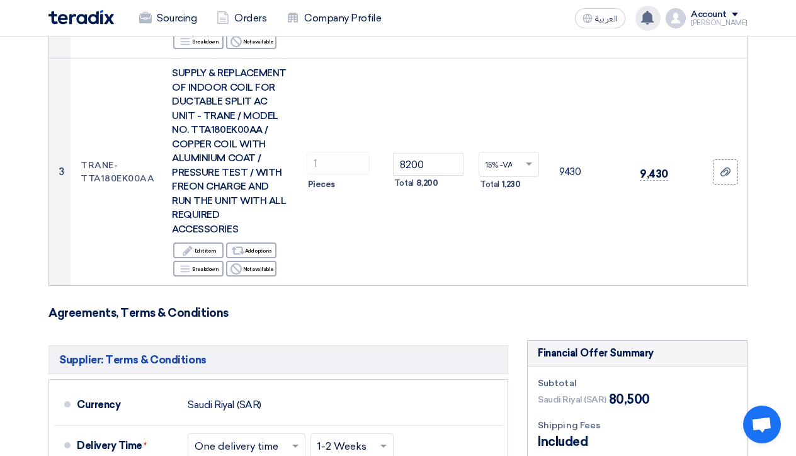
click at [440, 333] on form "Offer Details # Part Number Item Description Quantity Unit Price (SAR) Taxes + …" at bounding box center [398, 138] width 699 height 1269
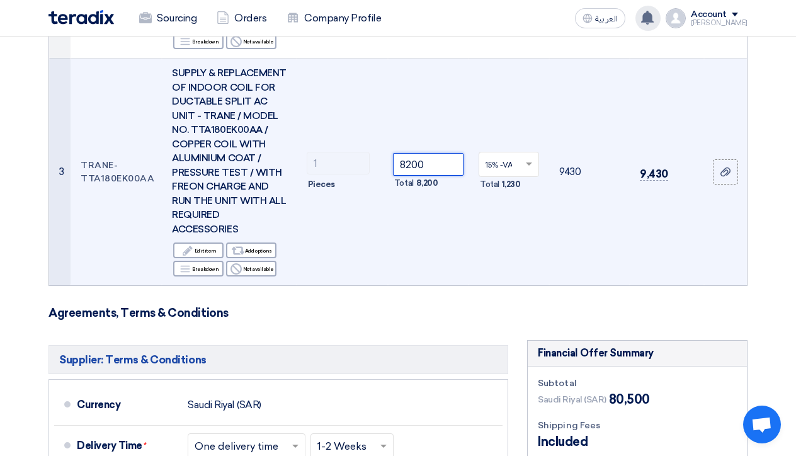
click at [412, 176] on input "8200" at bounding box center [428, 164] width 71 height 23
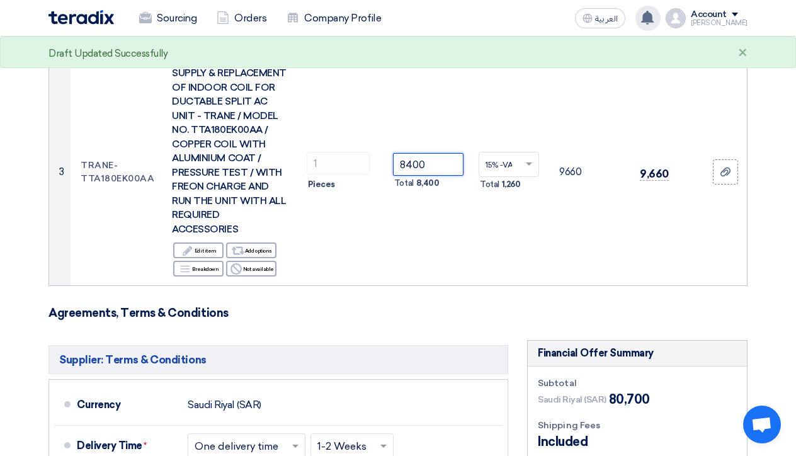
type input "8400"
click at [467, 324] on form "Offer Details # Part Number Item Description Quantity Unit Price (SAR) Taxes + …" at bounding box center [398, 138] width 699 height 1269
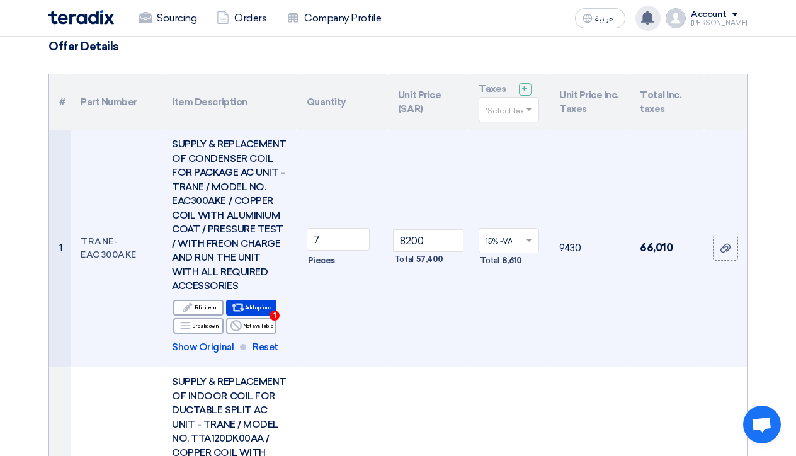
scroll to position [155, 0]
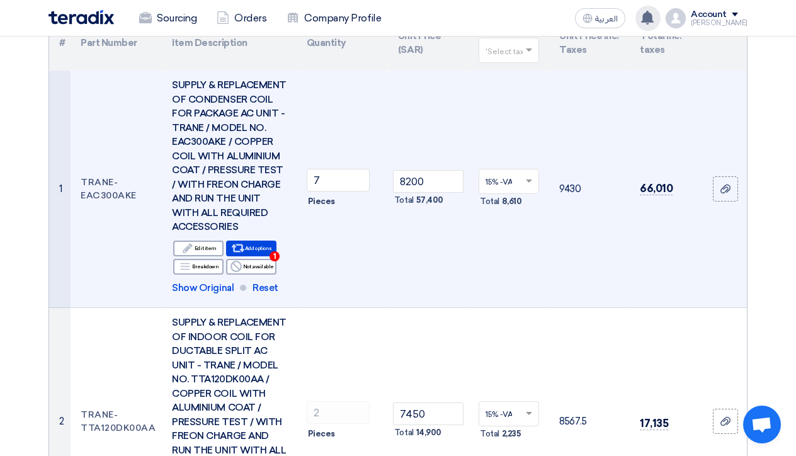
click at [717, 308] on td at bounding box center [725, 189] width 43 height 237
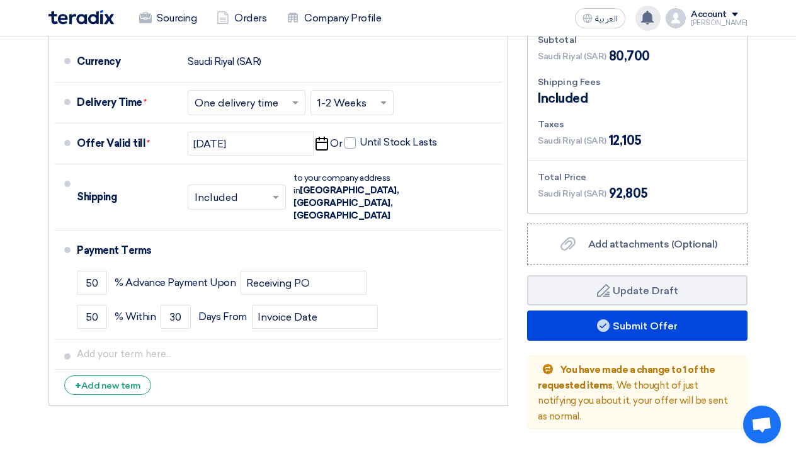
scroll to position [978, 0]
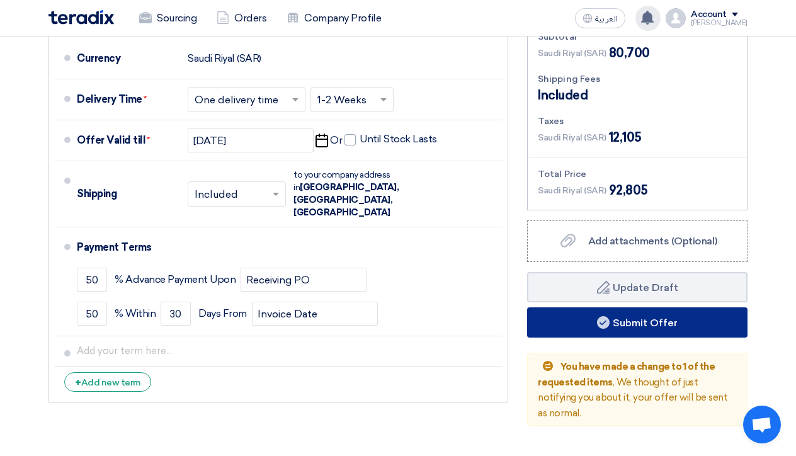
click at [676, 338] on button "Submit Offer" at bounding box center [637, 322] width 220 height 30
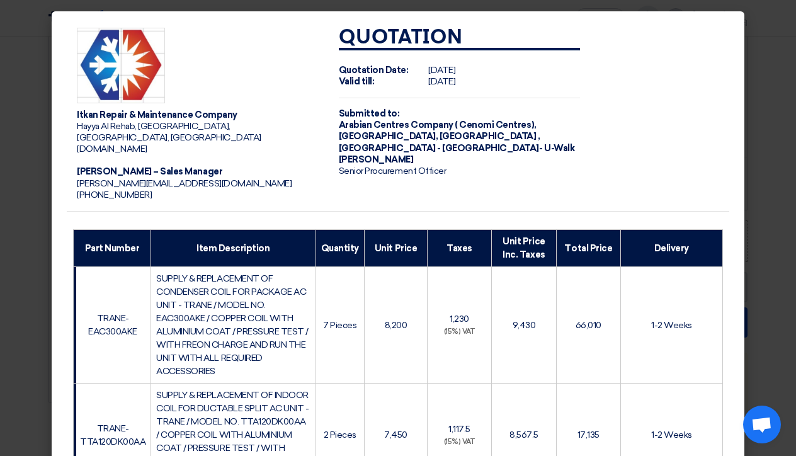
scroll to position [0, 0]
click at [593, 188] on div "Itkan Repair & Maintenance Company Hayya Al Rehab, Jeddah, Jeddah, Saudi Arabia…" at bounding box center [398, 115] width 663 height 195
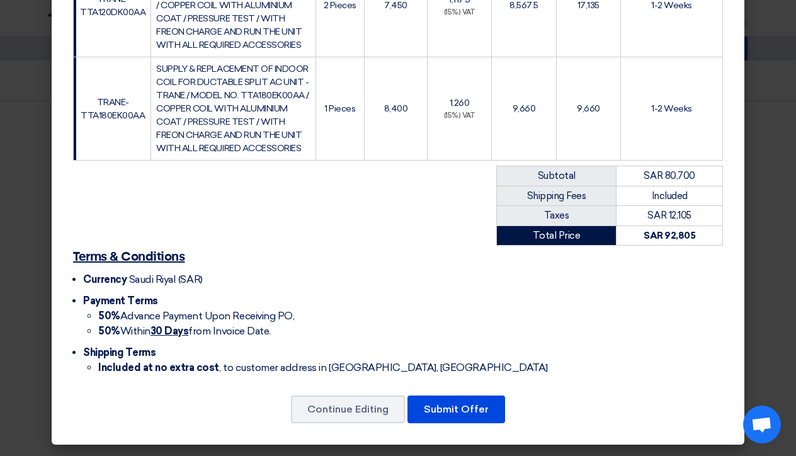
scroll to position [442, 0]
click at [339, 410] on button "Continue Editing" at bounding box center [348, 410] width 114 height 28
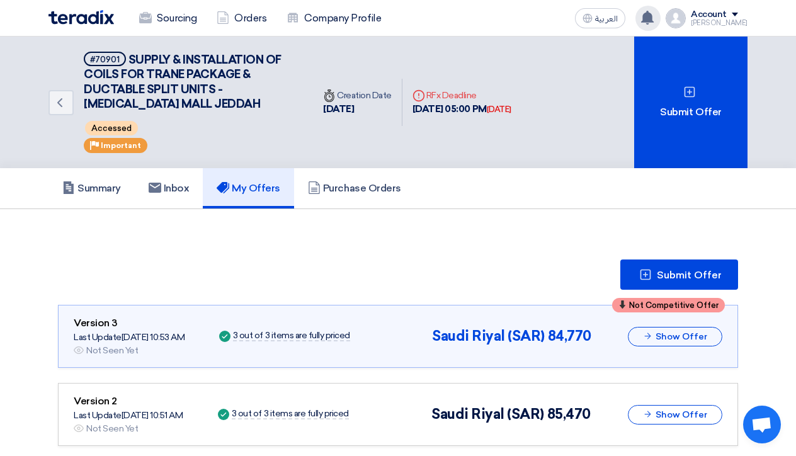
scroll to position [0, 0]
click at [659, 283] on button "Submit Offer" at bounding box center [680, 275] width 118 height 30
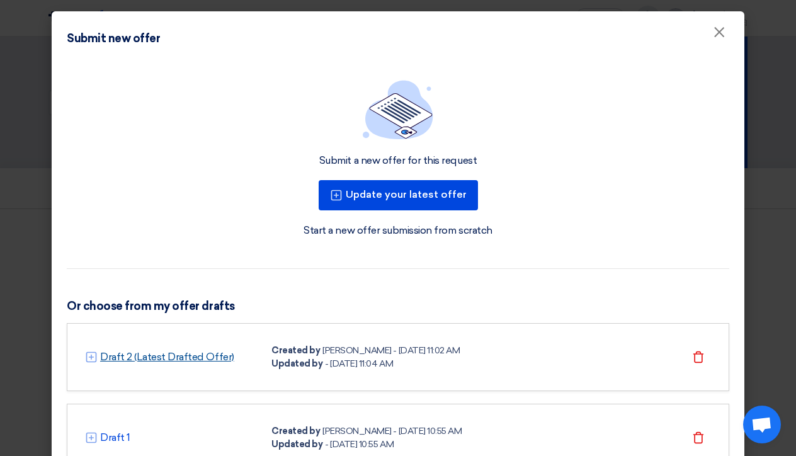
click at [212, 355] on link "Draft 2 (Latest Drafted Offer)" at bounding box center [167, 357] width 134 height 15
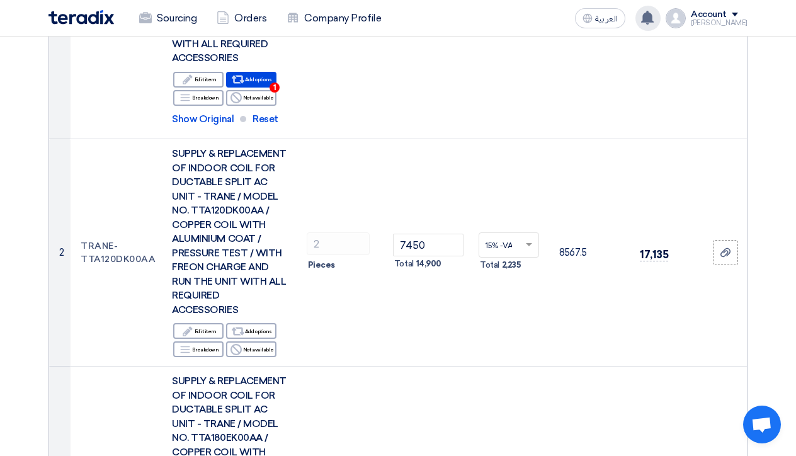
scroll to position [321, 0]
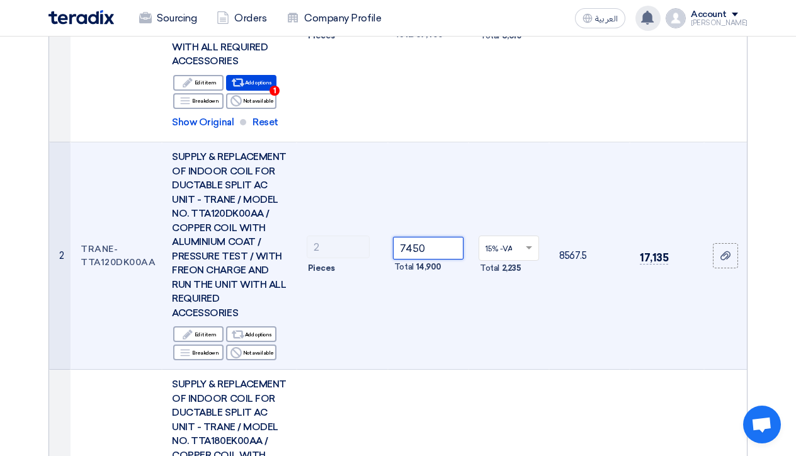
click at [418, 260] on input "7450" at bounding box center [428, 248] width 71 height 23
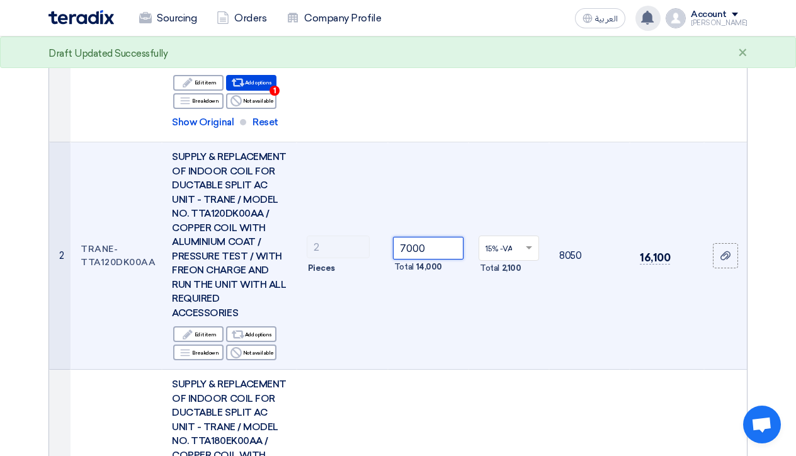
type input "7000"
click at [542, 370] on td "15% -VAT × Total 2,100" at bounding box center [509, 255] width 81 height 227
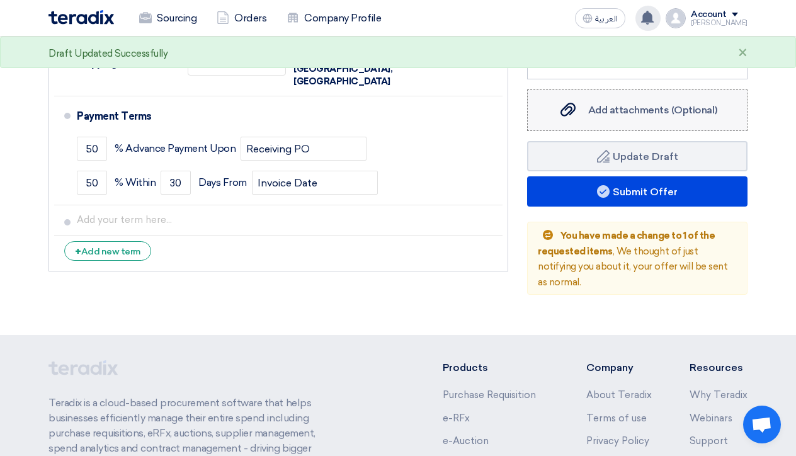
scroll to position [1123, 0]
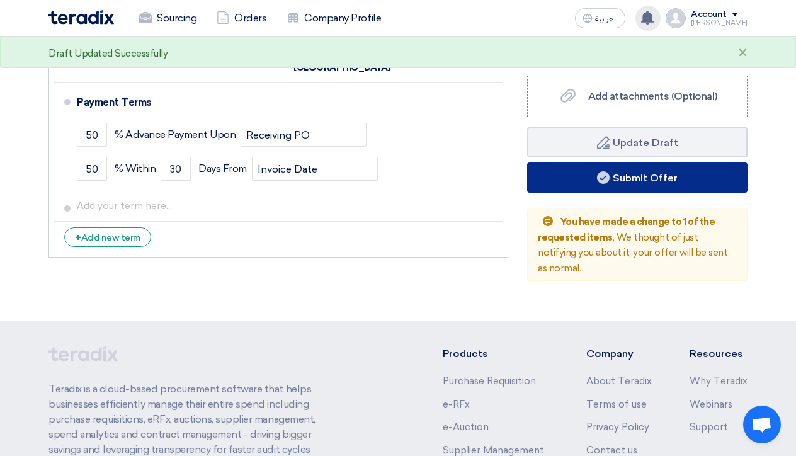
click at [651, 193] on button "Submit Offer" at bounding box center [637, 178] width 220 height 30
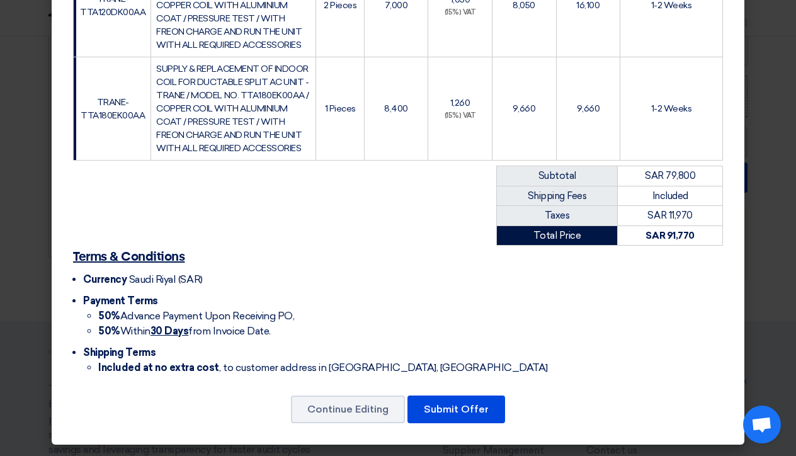
scroll to position [442, 0]
click at [462, 409] on button "Submit Offer" at bounding box center [457, 410] width 98 height 28
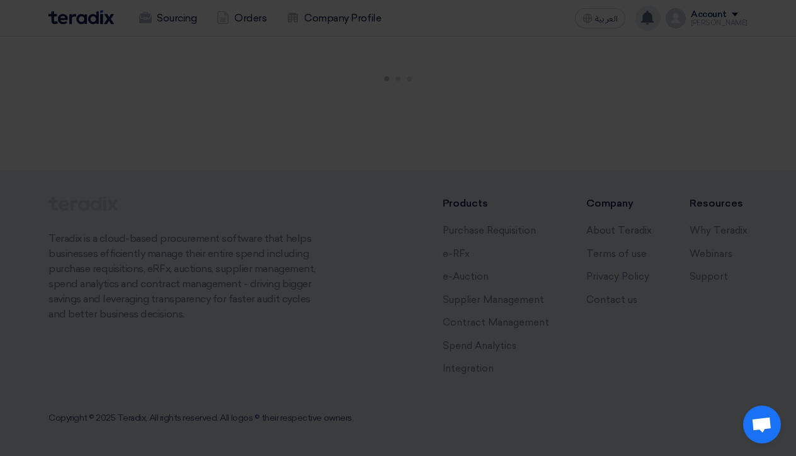
scroll to position [52, 0]
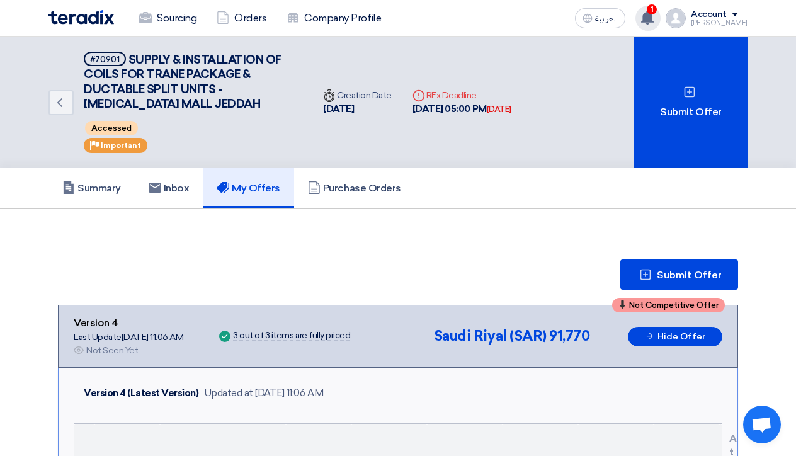
scroll to position [0, 0]
click at [654, 21] on use at bounding box center [647, 18] width 13 height 14
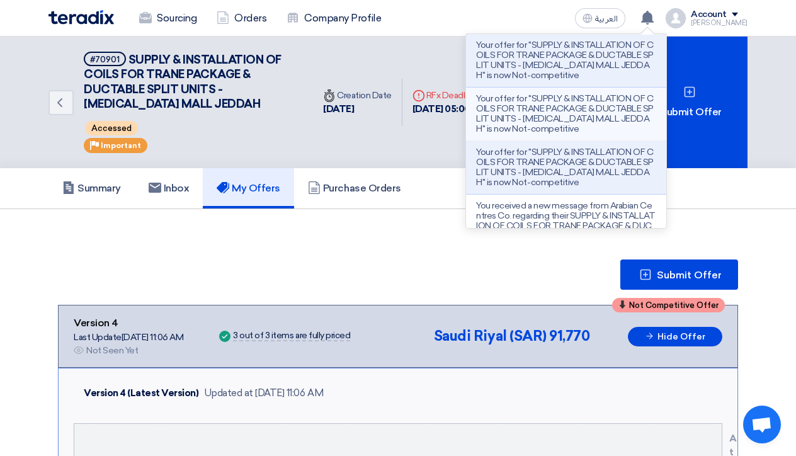
click at [593, 110] on p "Your offer for "SUPPLY & INSTALLATION OF COILS FOR TRANE PACKAGE & DUCTABLE SPL…" at bounding box center [566, 114] width 180 height 40
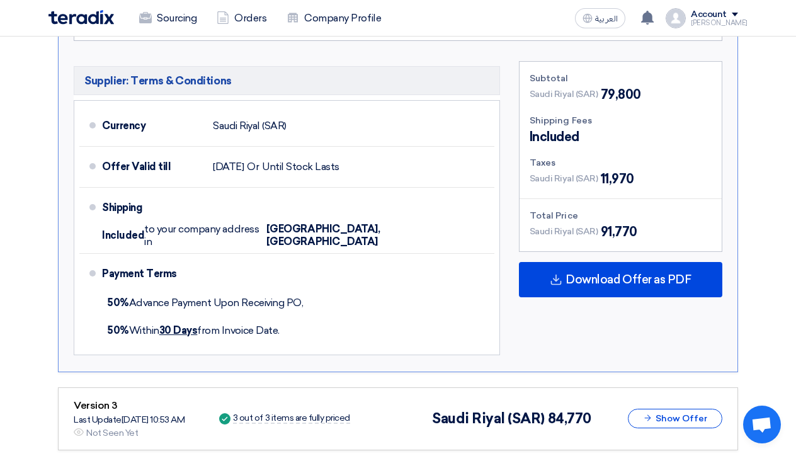
scroll to position [1339, 0]
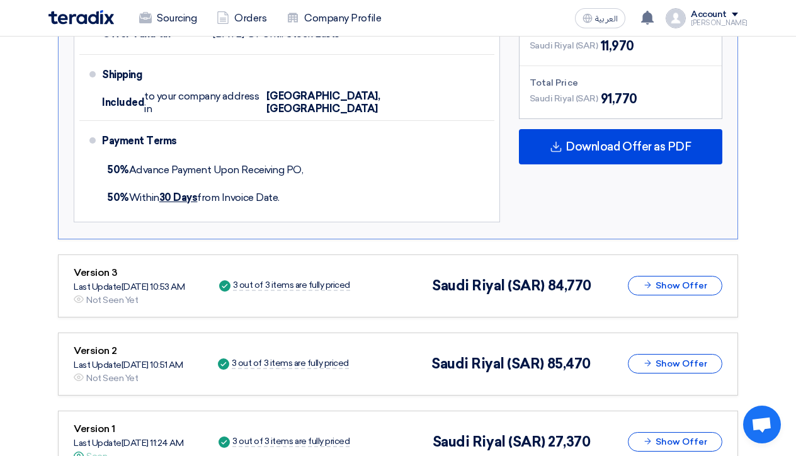
click at [563, 277] on span "84,770" at bounding box center [569, 285] width 43 height 17
click at [655, 276] on button "Show Offer" at bounding box center [675, 286] width 94 height 20
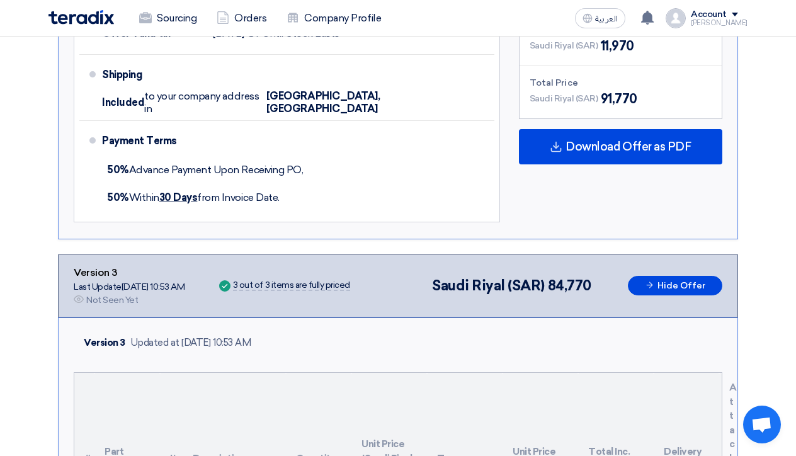
click at [604, 373] on th "Total Inc. taxes" at bounding box center [616, 458] width 76 height 171
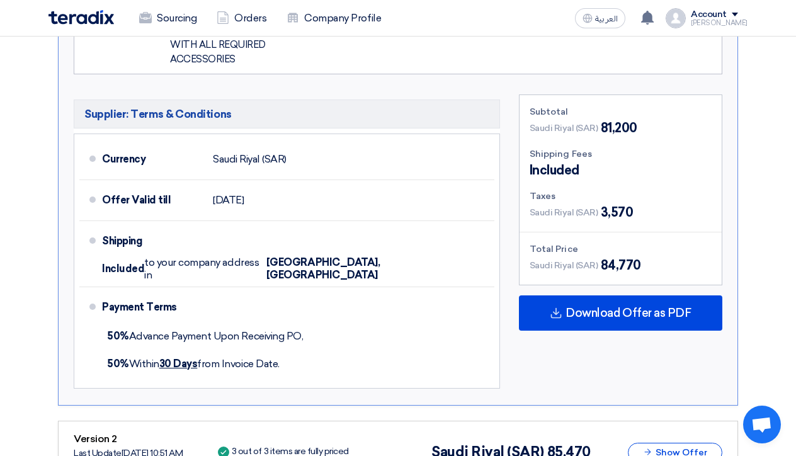
scroll to position [2462, 0]
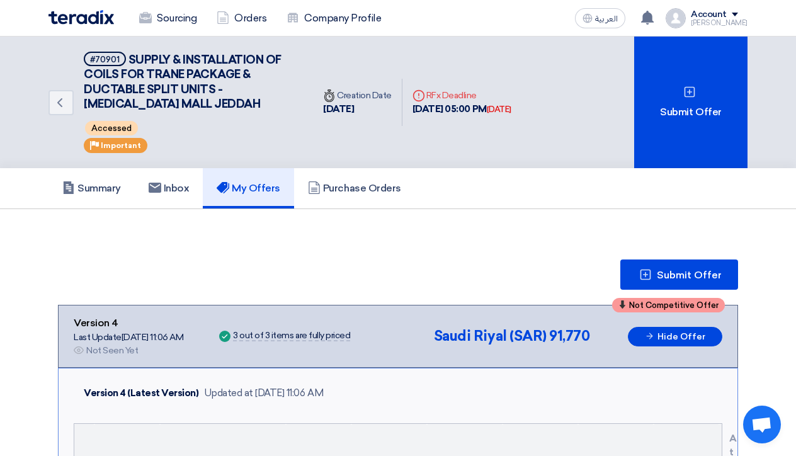
scroll to position [0, 0]
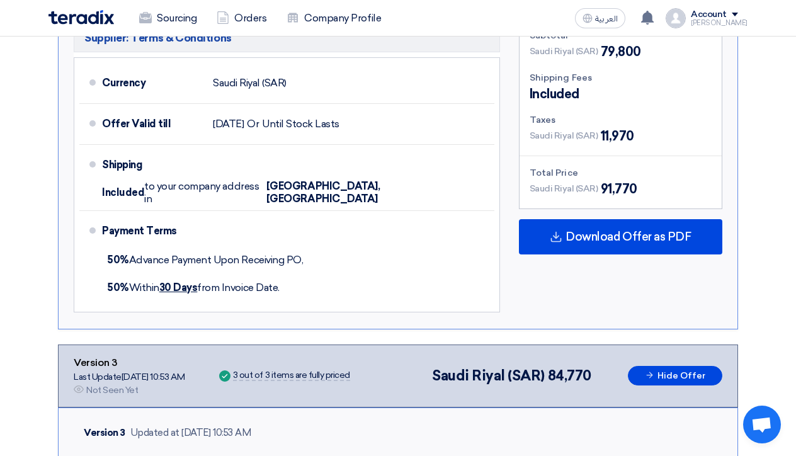
scroll to position [1252, 0]
